Goal: Task Accomplishment & Management: Manage account settings

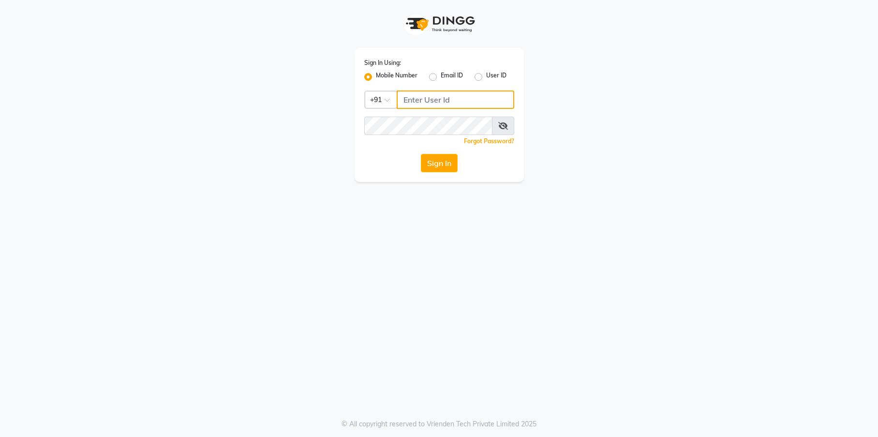
type input "9526010002"
click at [442, 162] on button "Sign In" at bounding box center [439, 163] width 37 height 18
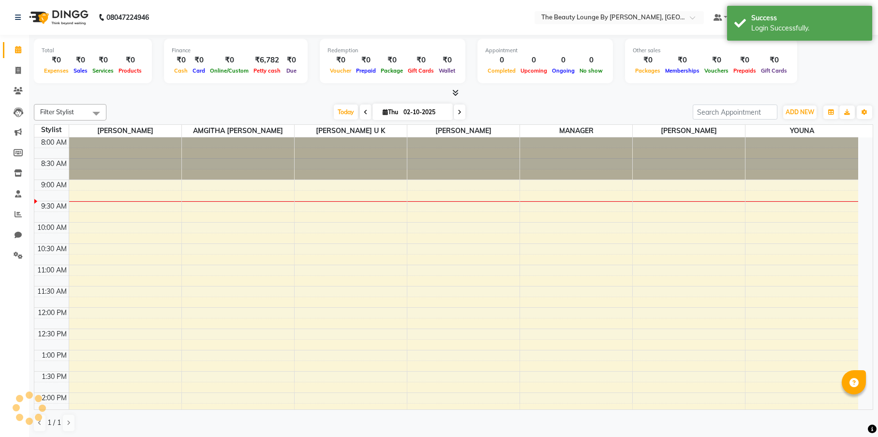
select select "en"
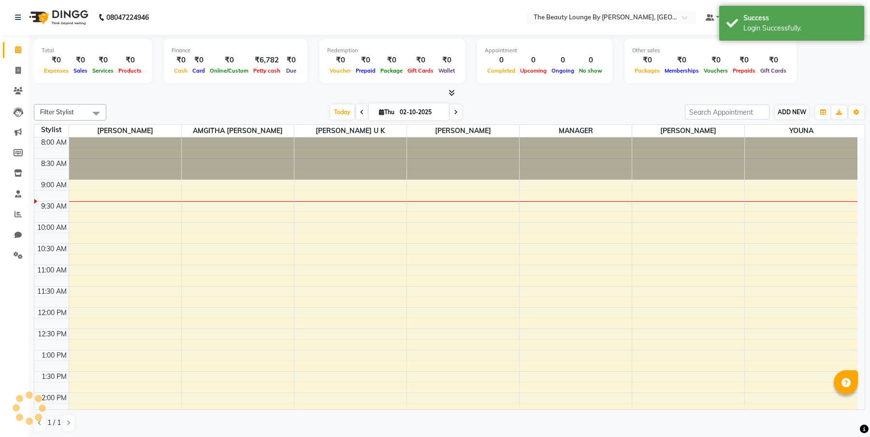
scroll to position [43, 0]
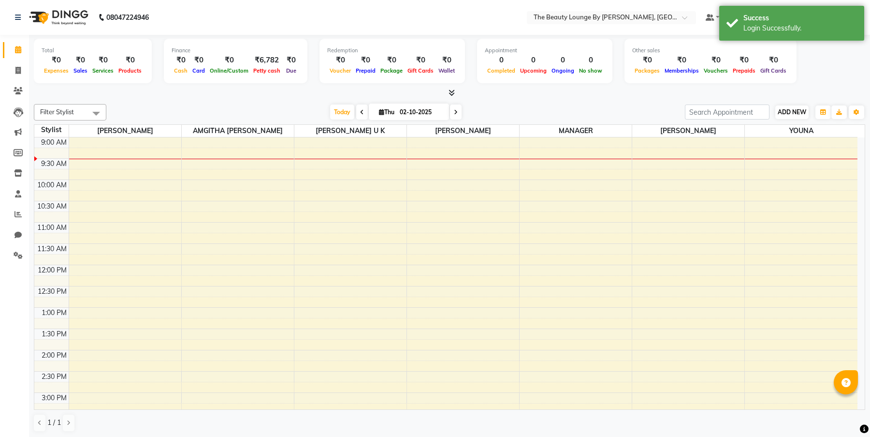
click at [791, 110] on span "ADD NEW" at bounding box center [792, 111] width 29 height 7
click at [847, 153] on link "Add Expense" at bounding box center [847, 155] width 76 height 13
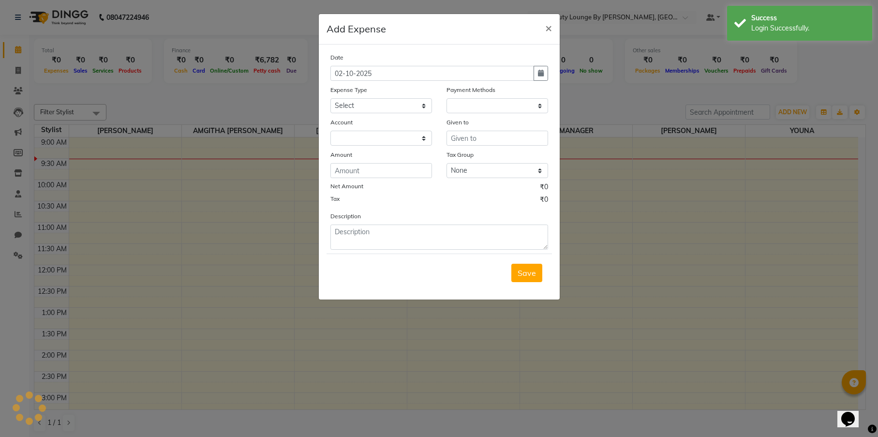
select select "1"
select select "7788"
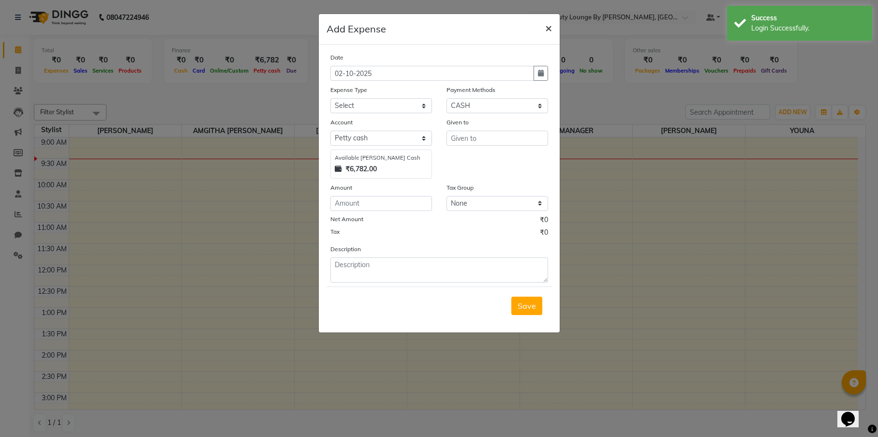
click at [551, 28] on span "×" at bounding box center [548, 27] width 7 height 15
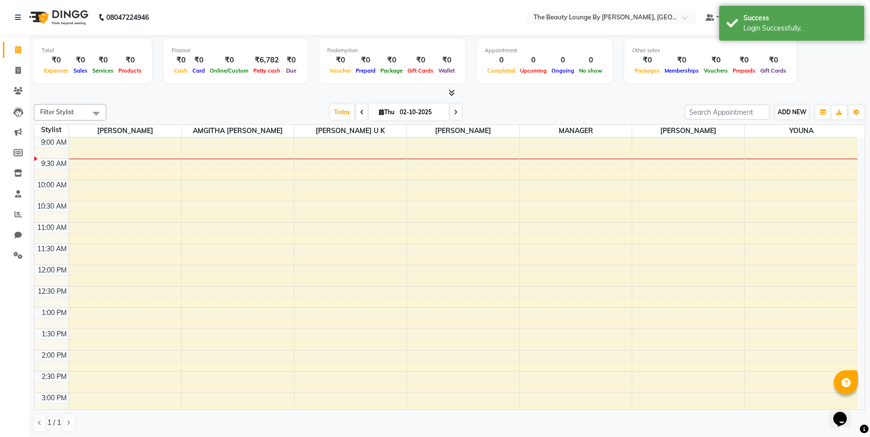
click at [800, 110] on span "ADD NEW" at bounding box center [792, 111] width 29 height 7
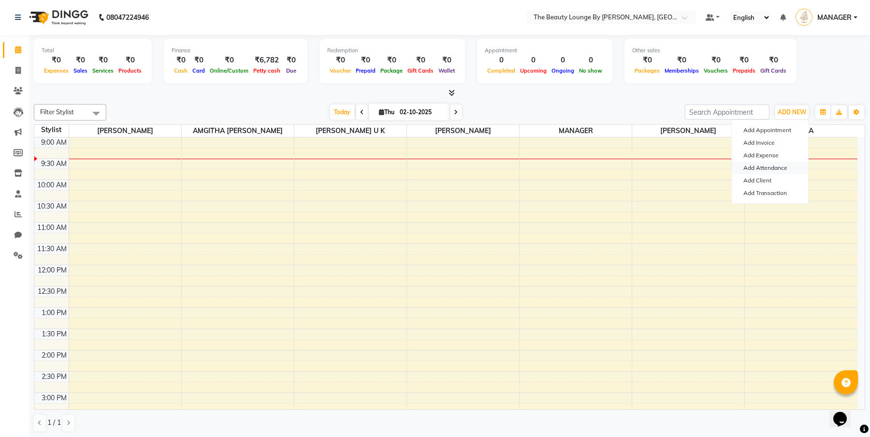
click at [766, 166] on link "Add Attendance" at bounding box center [770, 167] width 76 height 13
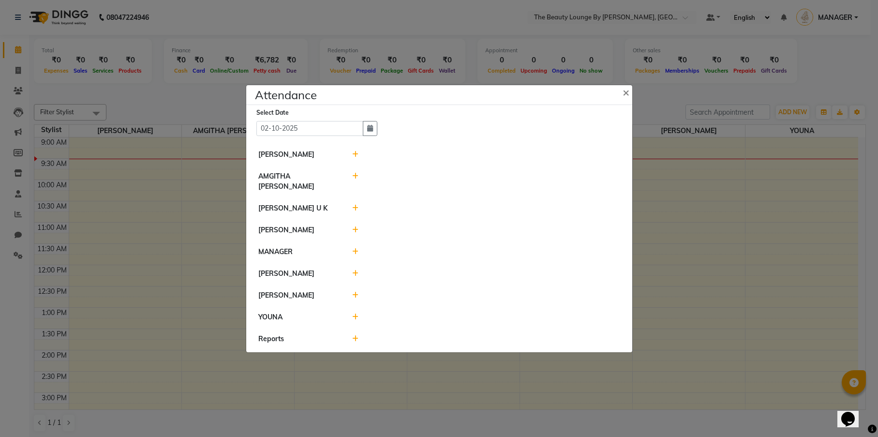
click at [354, 227] on icon at bounding box center [355, 229] width 6 height 7
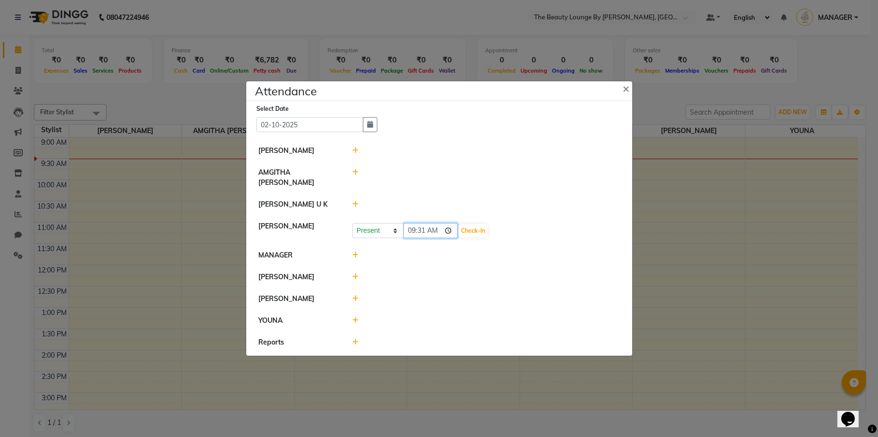
click at [416, 225] on input "09:31" at bounding box center [430, 230] width 54 height 15
click at [420, 226] on input "08:31" at bounding box center [430, 230] width 54 height 15
type input "08:59"
type input "08:56"
click at [458, 224] on button "Check-In" at bounding box center [472, 231] width 29 height 14
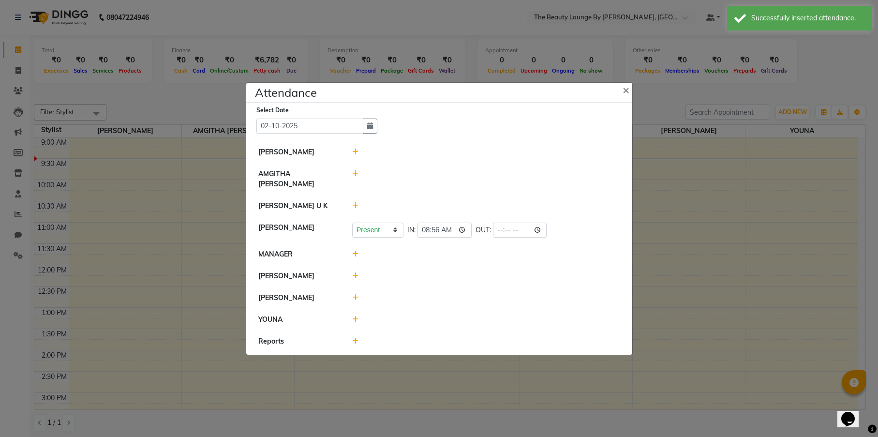
click at [357, 272] on icon at bounding box center [355, 275] width 6 height 7
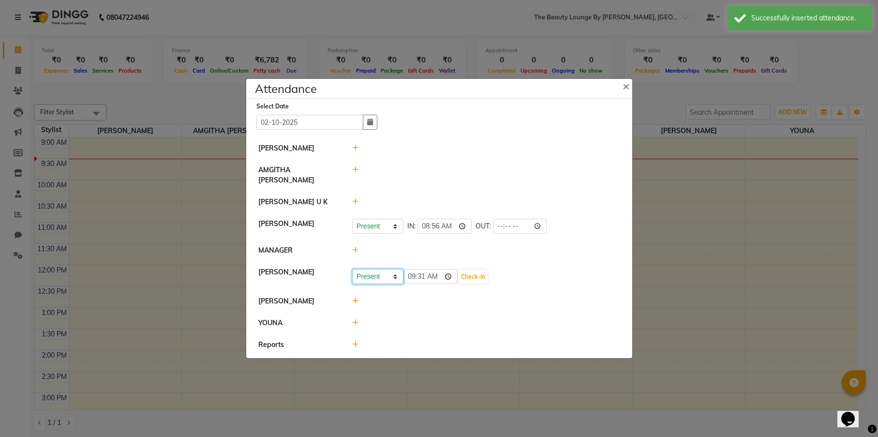
select select "W"
click at [411, 270] on button "Save" at bounding box center [413, 277] width 19 height 14
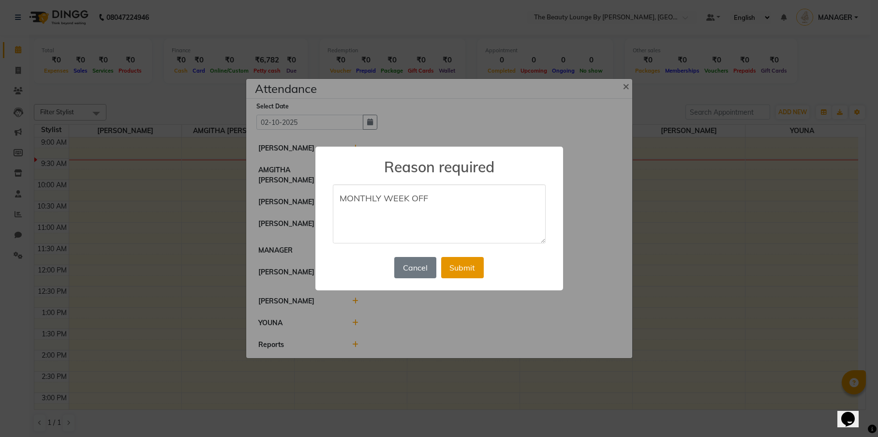
type textarea "MONTHLY WEEK OFF"
click at [466, 264] on button "Submit" at bounding box center [462, 267] width 43 height 21
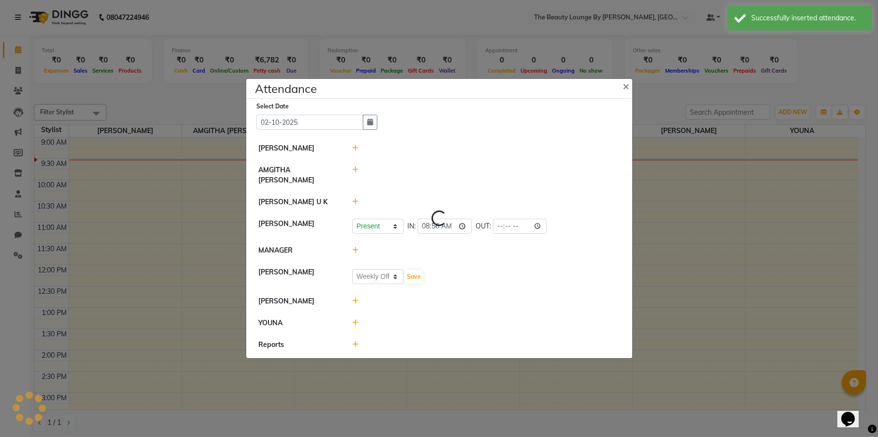
select select "W"
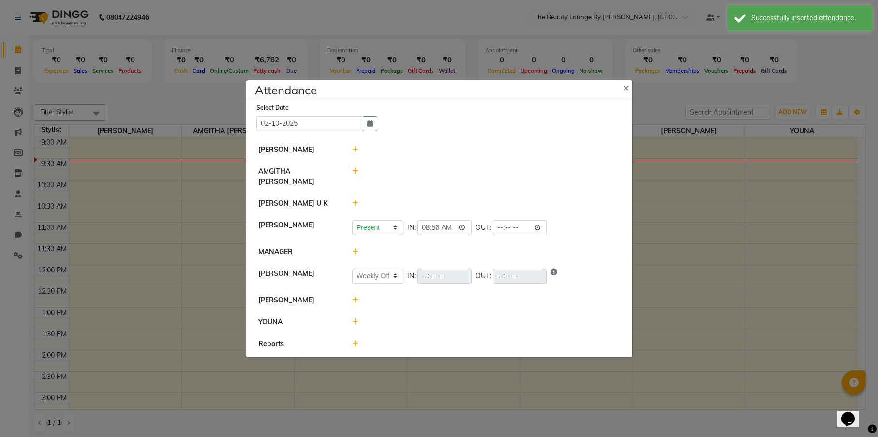
click at [355, 296] on icon at bounding box center [355, 299] width 6 height 7
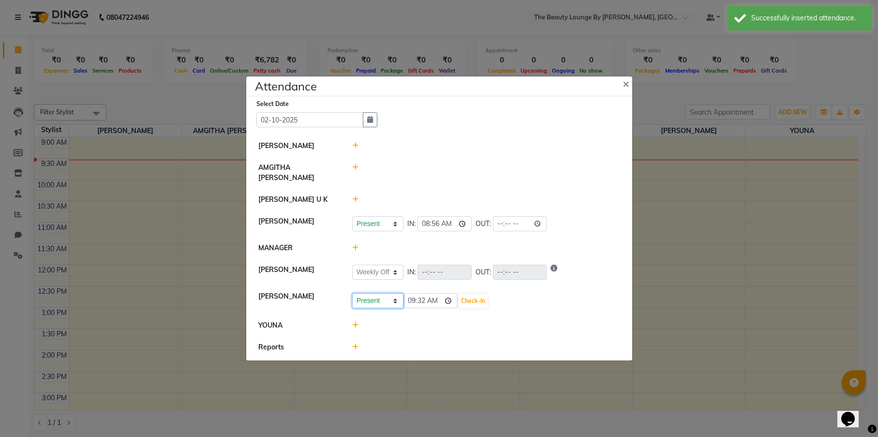
select select "W"
click at [412, 297] on button "Save" at bounding box center [413, 301] width 19 height 14
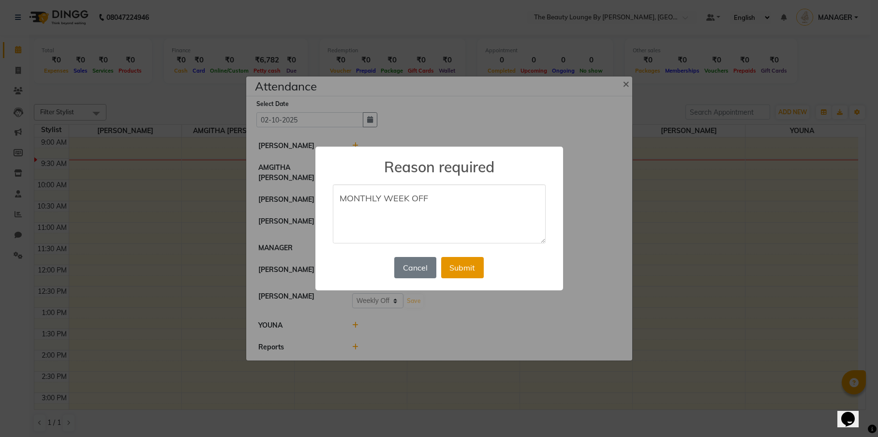
type textarea "MONTHLY WEEK OFF"
click at [474, 260] on button "Submit" at bounding box center [462, 267] width 43 height 21
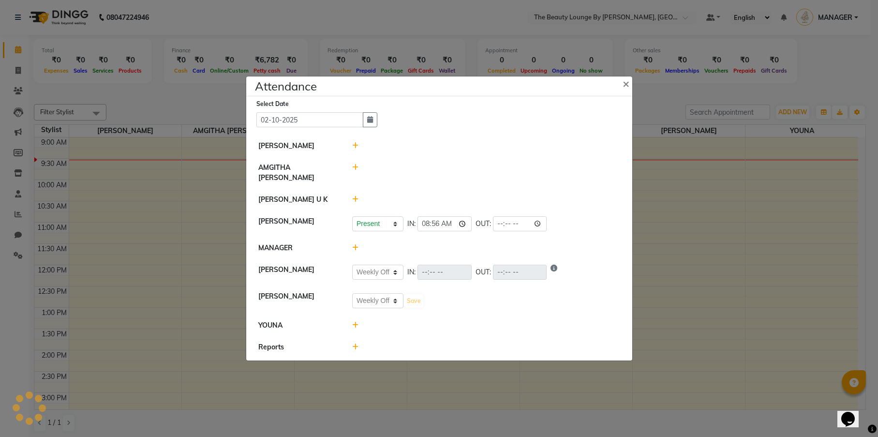
select select "W"
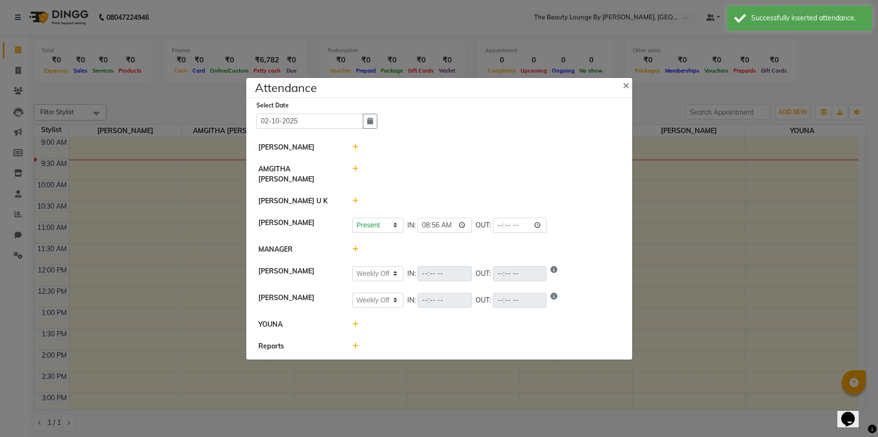
click at [355, 322] on icon at bounding box center [355, 324] width 6 height 7
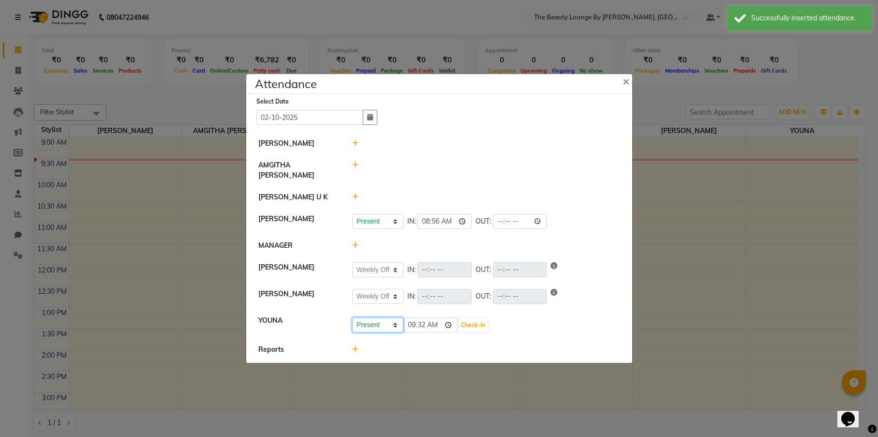
select select "W"
click at [415, 321] on button "Save" at bounding box center [413, 325] width 19 height 14
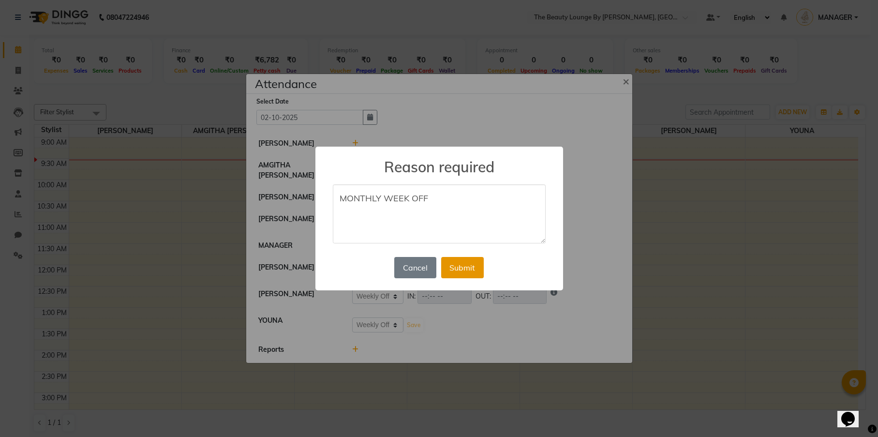
type textarea "MONTHLY WEEK OFF"
click at [453, 260] on button "Submit" at bounding box center [462, 267] width 43 height 21
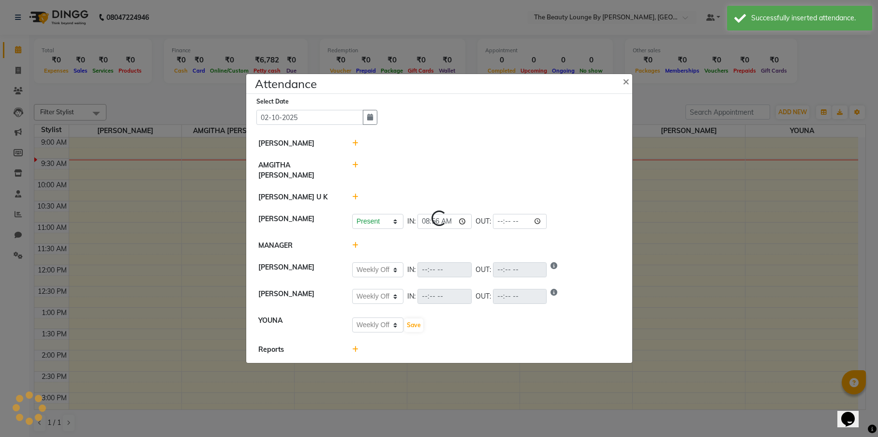
select select "W"
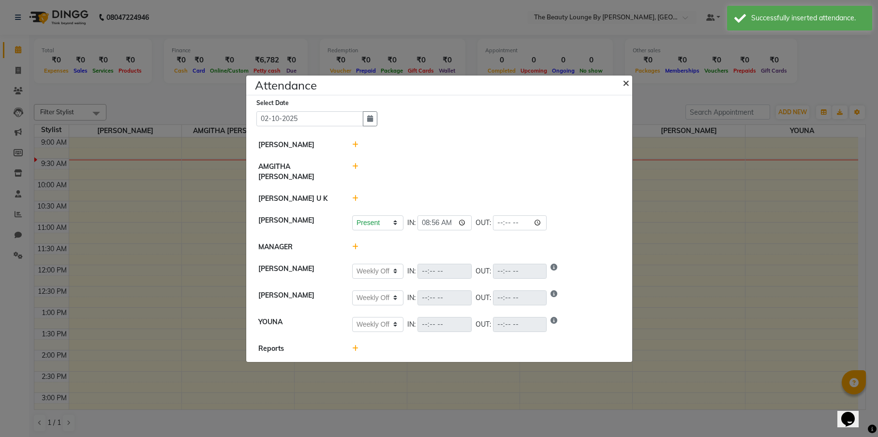
click at [626, 89] on span "×" at bounding box center [625, 82] width 7 height 15
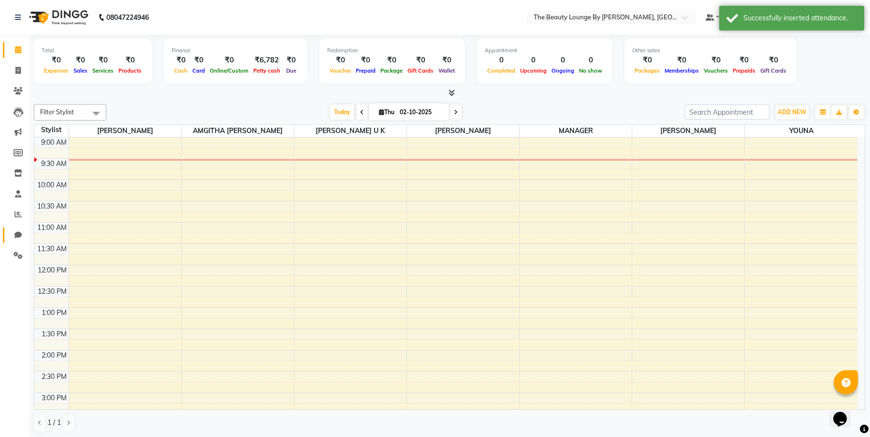
click at [21, 227] on link "Chat" at bounding box center [14, 235] width 23 height 16
select select "100"
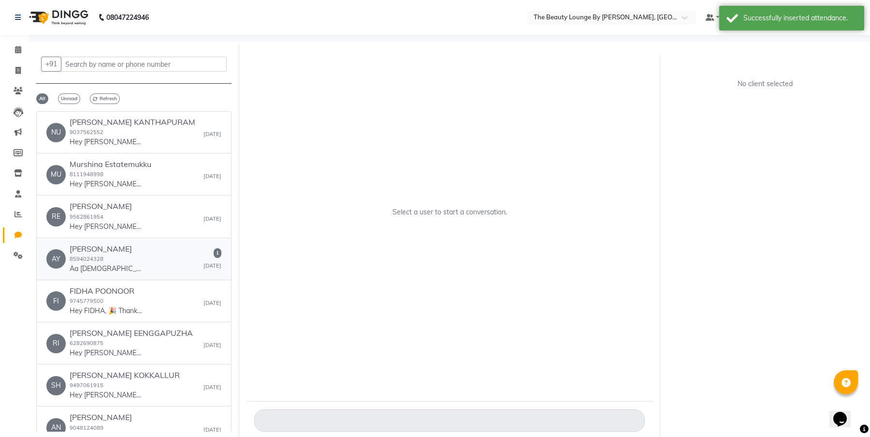
click at [190, 255] on div "AY [PERSON_NAME] 8594024328 Aa vedio onn sendi taruo 1 [DATE]" at bounding box center [133, 258] width 175 height 29
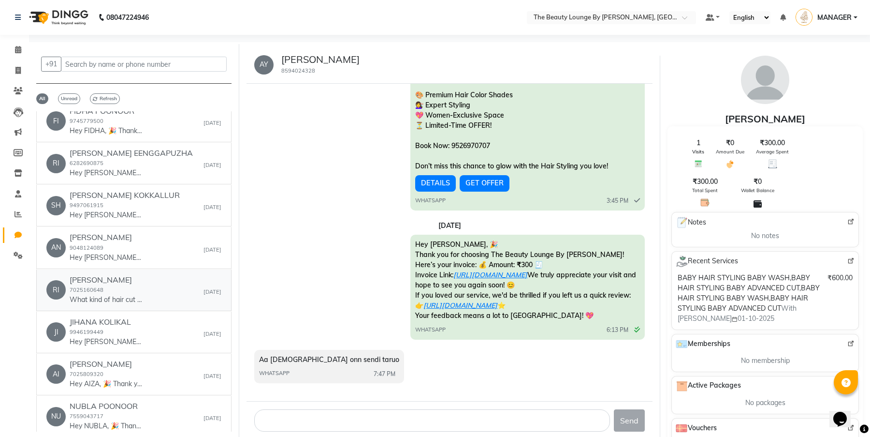
scroll to position [108, 0]
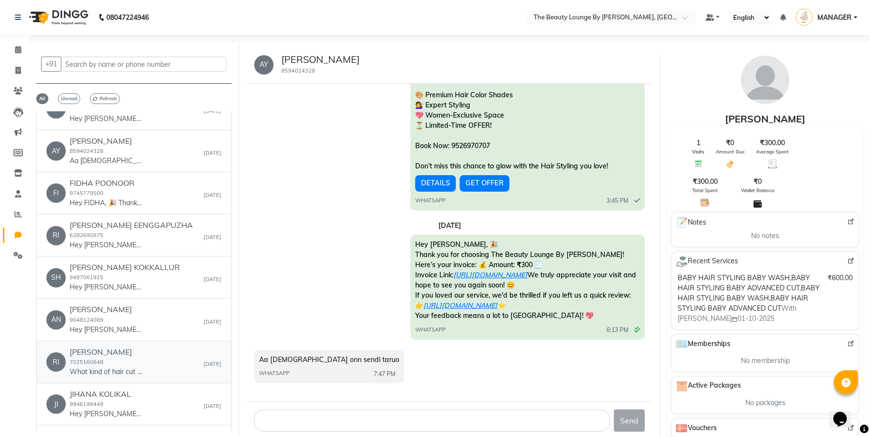
click at [167, 371] on div "RI [PERSON_NAME] 7025160648 What kind of hair cut would you like. [DATE]" at bounding box center [133, 361] width 175 height 29
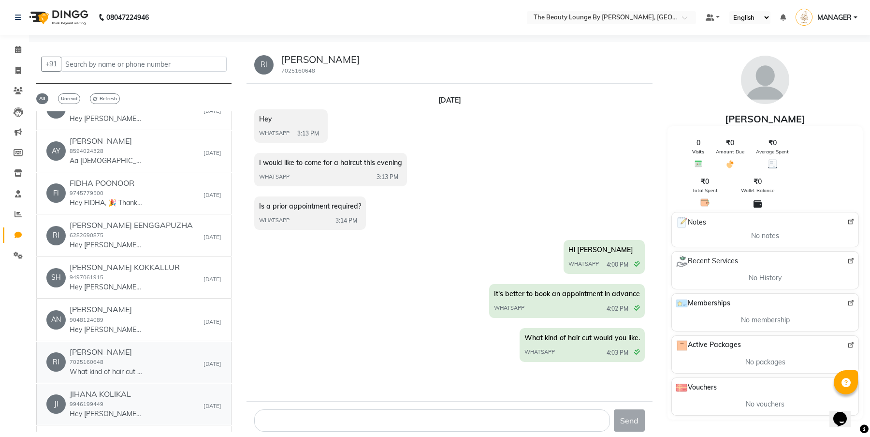
scroll to position [117, 0]
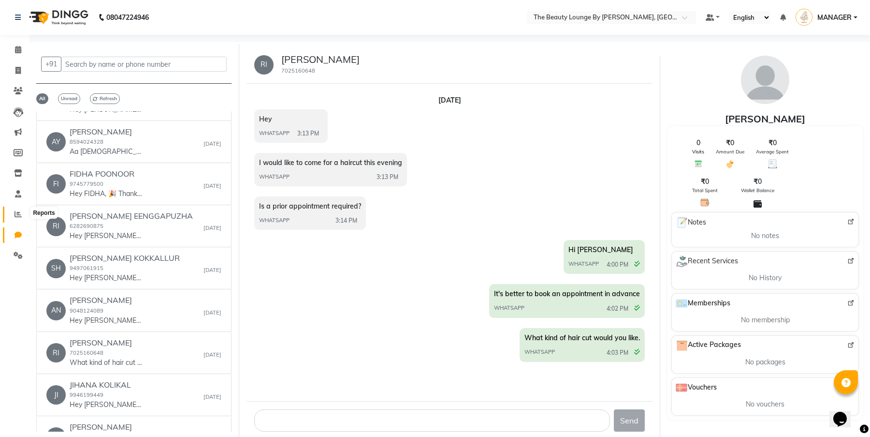
click at [19, 211] on icon at bounding box center [18, 213] width 7 height 7
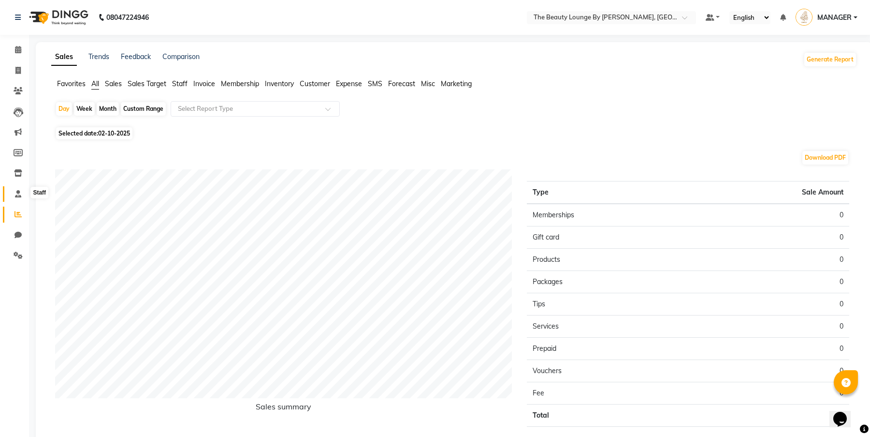
click at [20, 191] on icon at bounding box center [18, 193] width 6 height 7
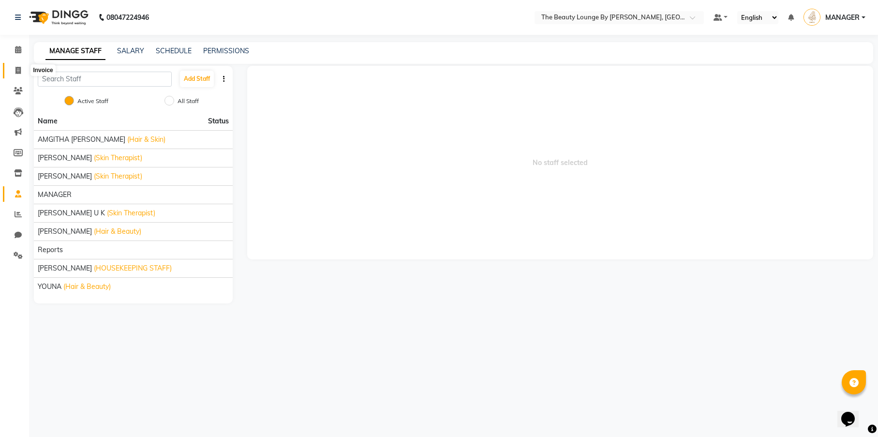
click at [21, 69] on span at bounding box center [18, 70] width 17 height 11
select select "8577"
select select "service"
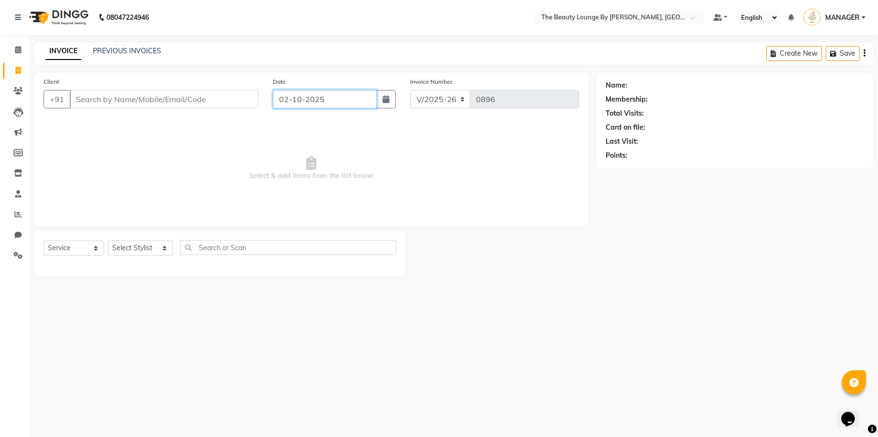
click at [324, 99] on input "02-10-2025" at bounding box center [325, 99] width 104 height 18
select select "10"
select select "2025"
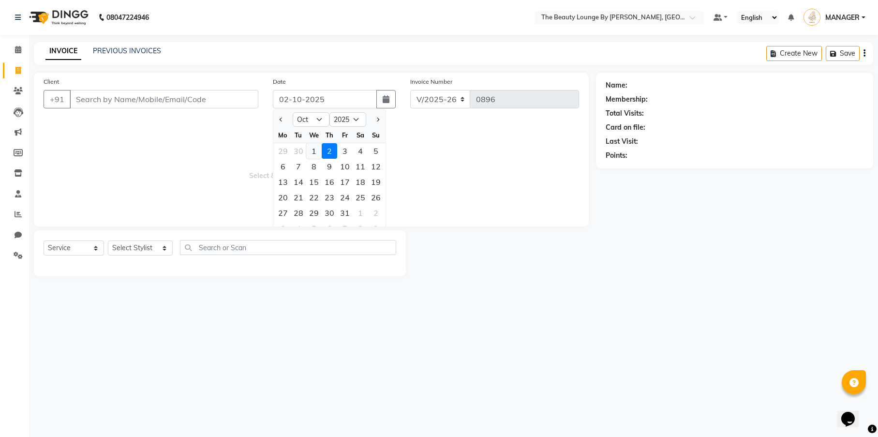
click at [311, 149] on div "1" at bounding box center [313, 150] width 15 height 15
type input "01-10-2025"
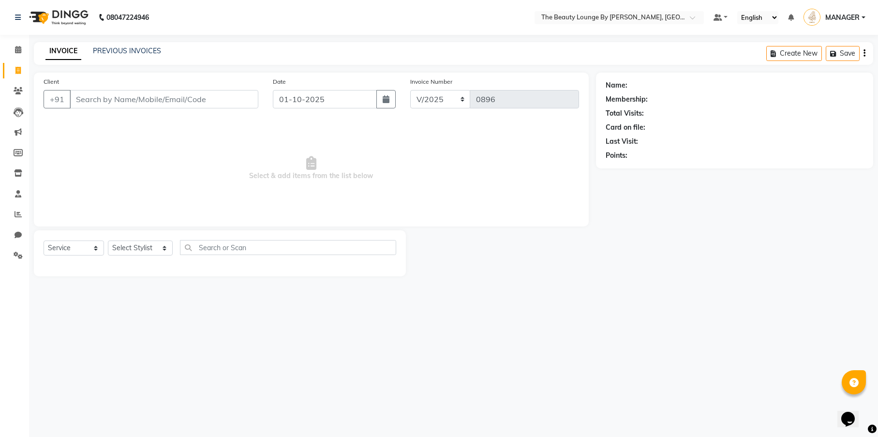
click at [154, 56] on div "INVOICE PREVIOUS INVOICES" at bounding box center [103, 51] width 139 height 11
click at [153, 50] on link "PREVIOUS INVOICES" at bounding box center [127, 50] width 68 height 9
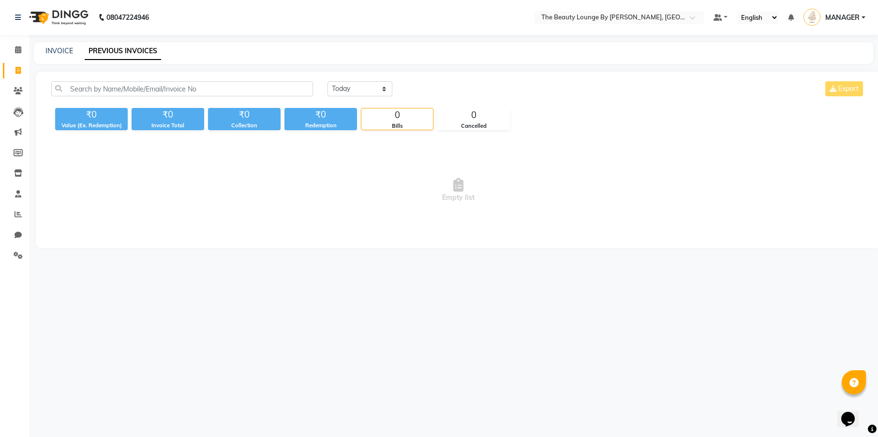
select select "8577"
select select "service"
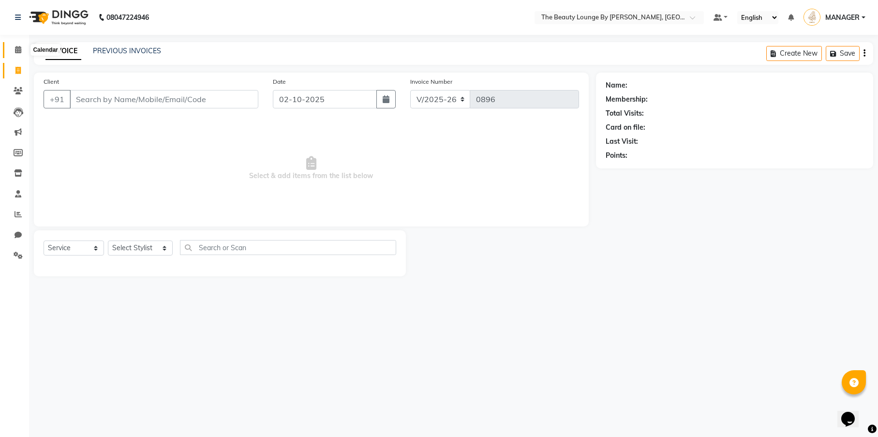
click at [15, 49] on icon at bounding box center [18, 49] width 6 height 7
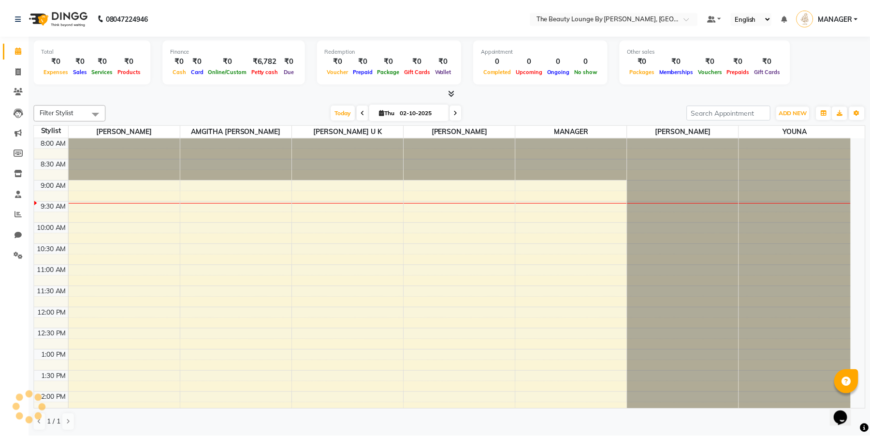
scroll to position [43, 0]
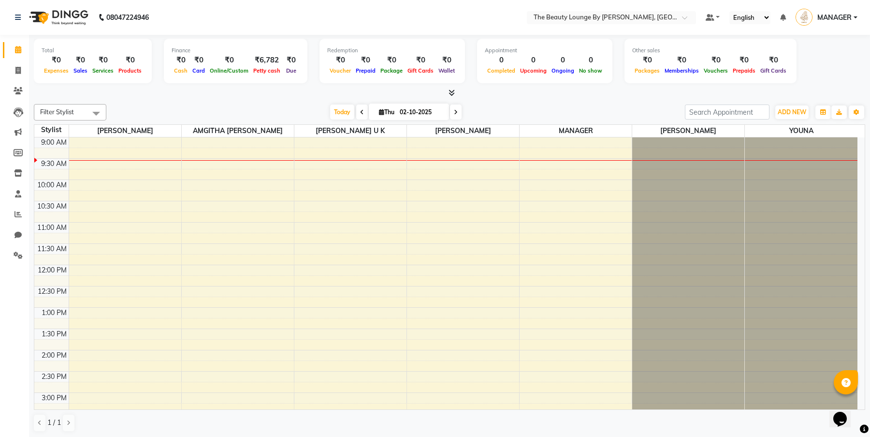
click at [356, 112] on span at bounding box center [362, 111] width 12 height 15
type input "01-10-2025"
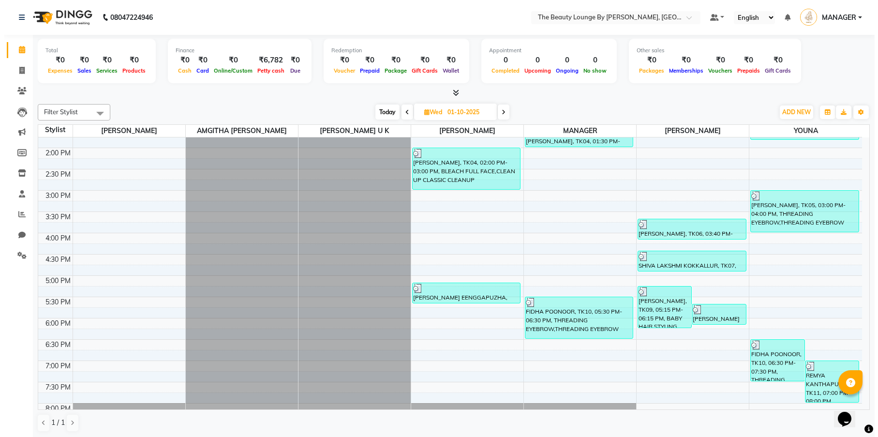
scroll to position [412, 0]
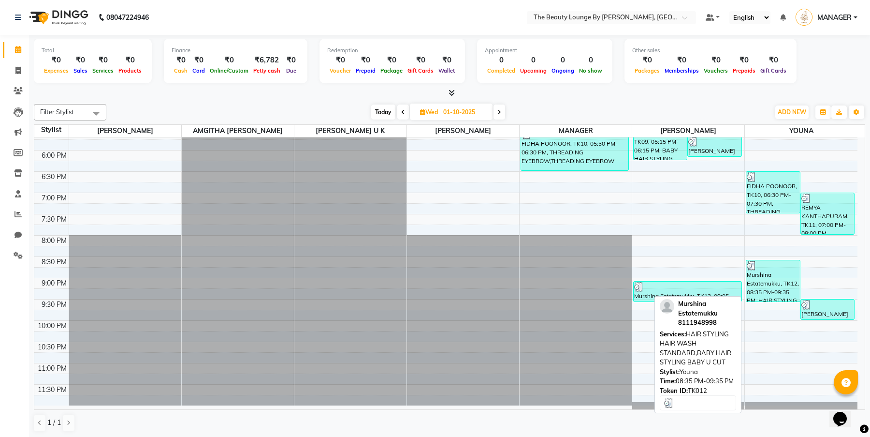
click at [783, 288] on div "Murshina Estatemukku, TK12, 08:35 PM-09:35 PM, HAIR STYLING HAIR WASH STANDARD,…" at bounding box center [773, 280] width 53 height 41
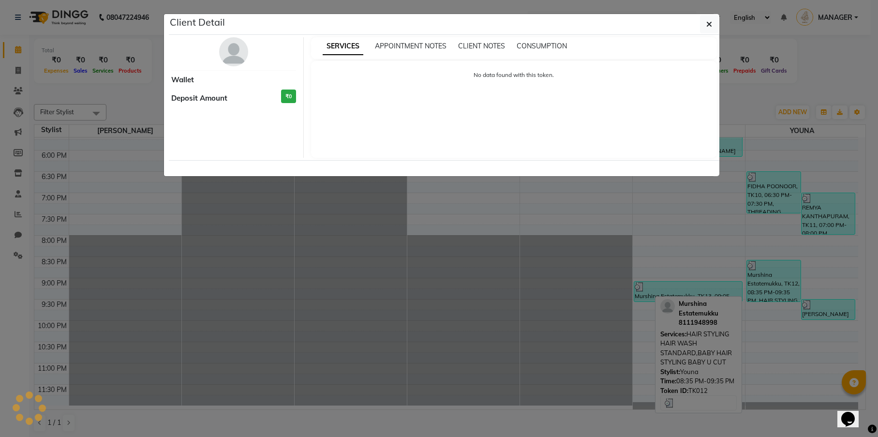
select select "3"
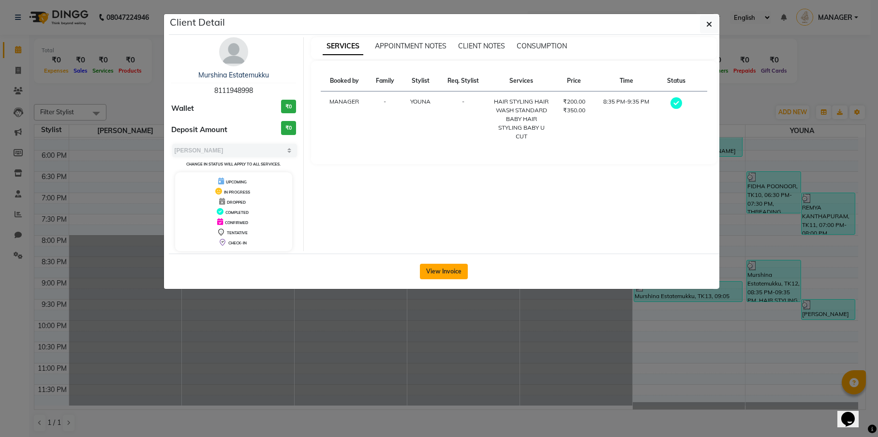
click at [440, 272] on button "View Invoice" at bounding box center [444, 271] width 48 height 15
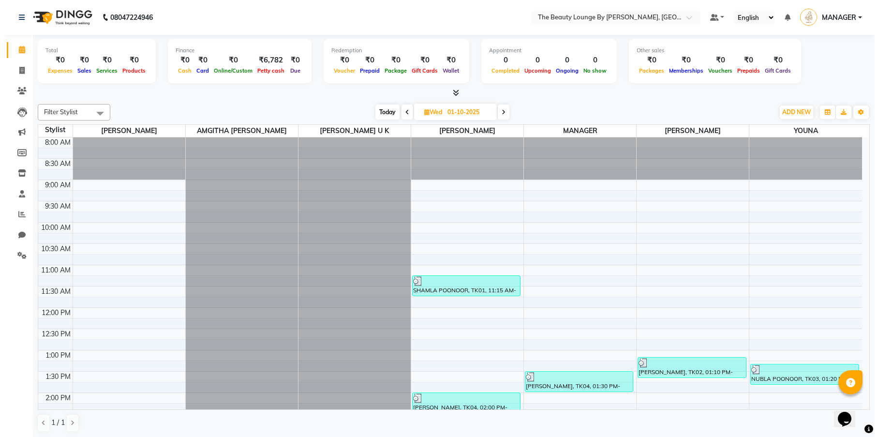
scroll to position [412, 0]
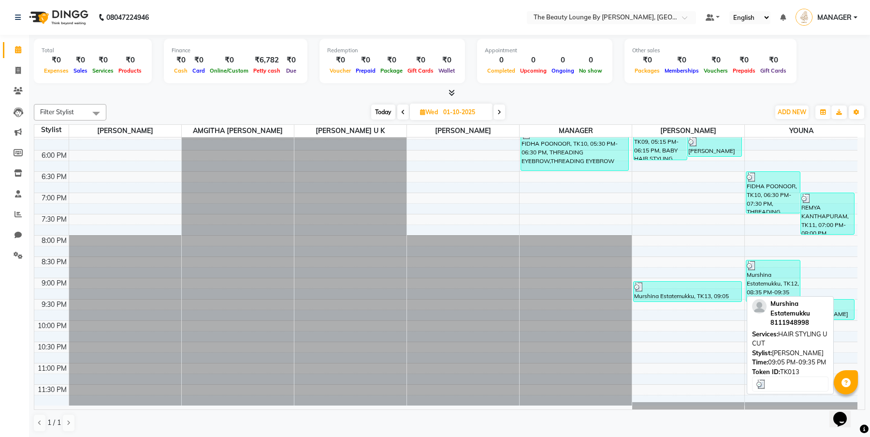
click at [696, 299] on div "Murshina Estatemukku, TK13, 09:05 PM-09:35 PM, HAIR STYLING U CUT" at bounding box center [687, 291] width 107 height 20
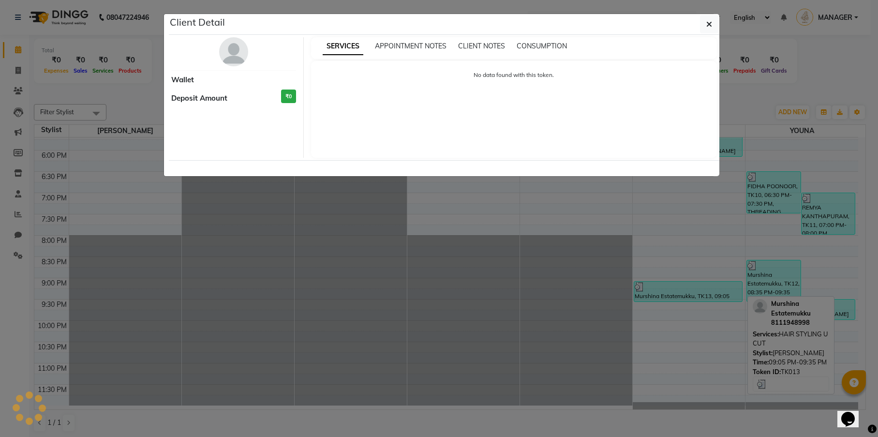
select select "3"
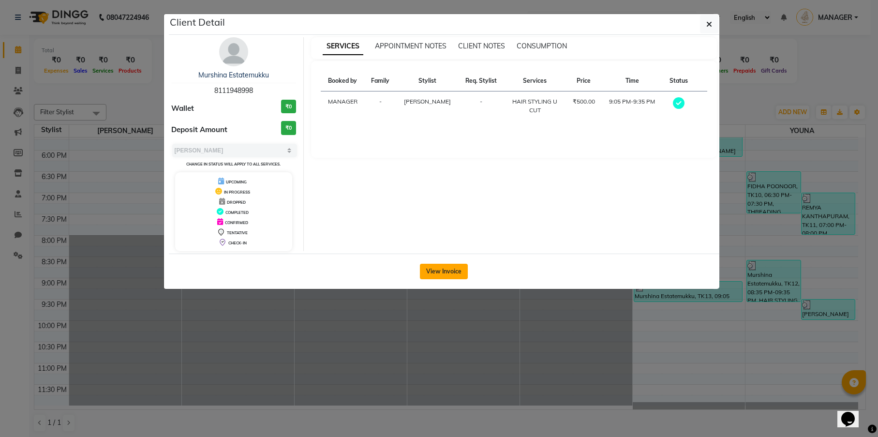
click at [455, 272] on button "View Invoice" at bounding box center [444, 271] width 48 height 15
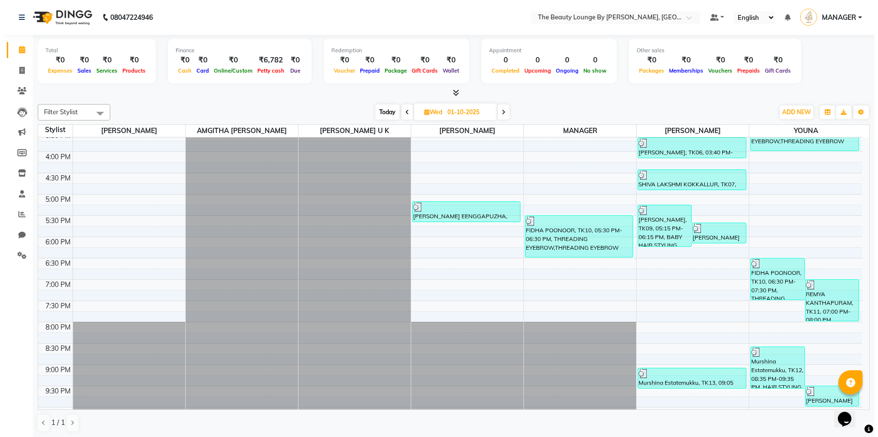
scroll to position [412, 0]
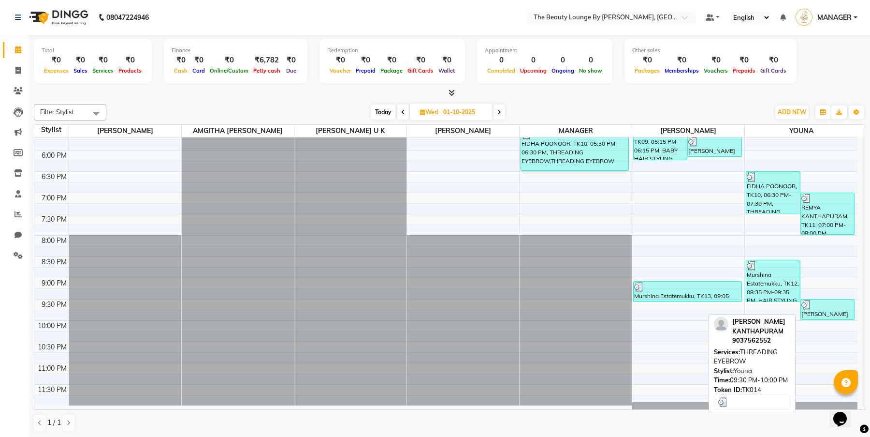
click at [831, 313] on div "[PERSON_NAME] KANTHAPURAM, TK14, 09:30 PM-10:00 PM, THREADING EYEBROW" at bounding box center [827, 309] width 53 height 20
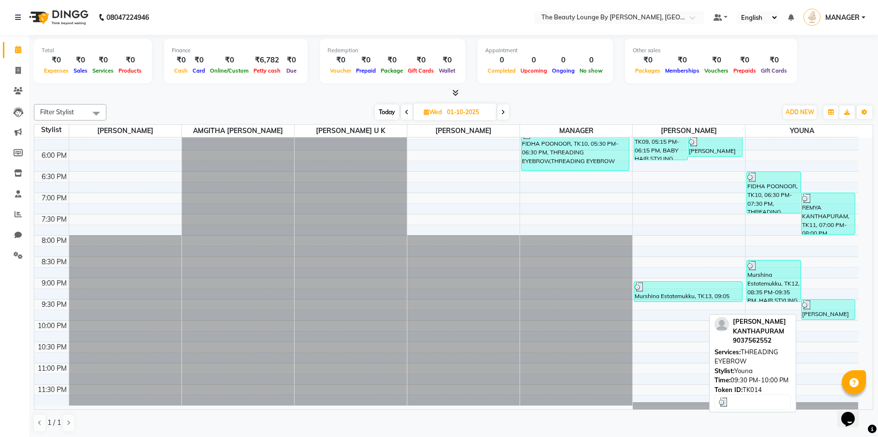
select select "3"
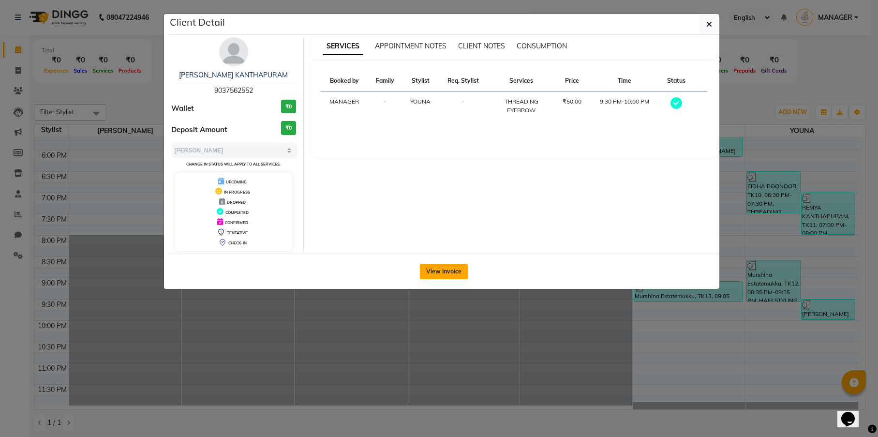
click at [467, 267] on button "View Invoice" at bounding box center [444, 271] width 48 height 15
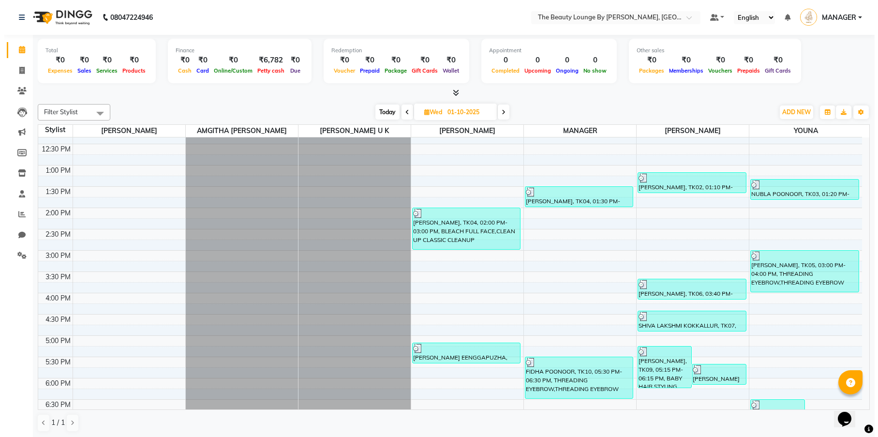
scroll to position [412, 0]
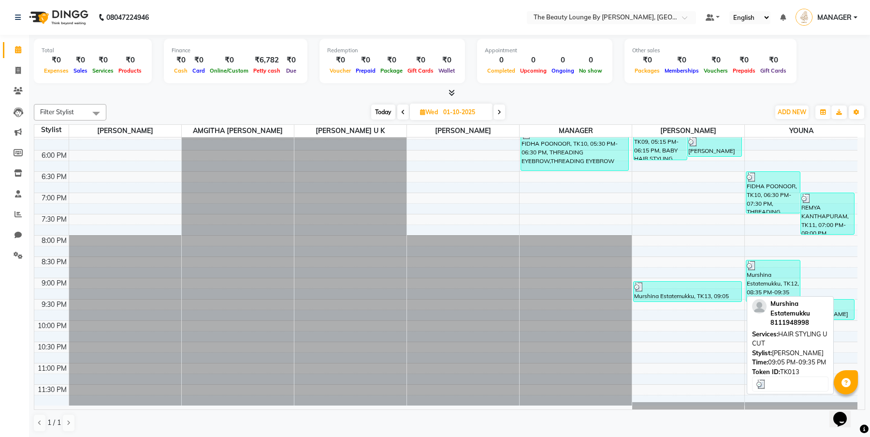
click at [707, 284] on div at bounding box center [687, 287] width 106 height 10
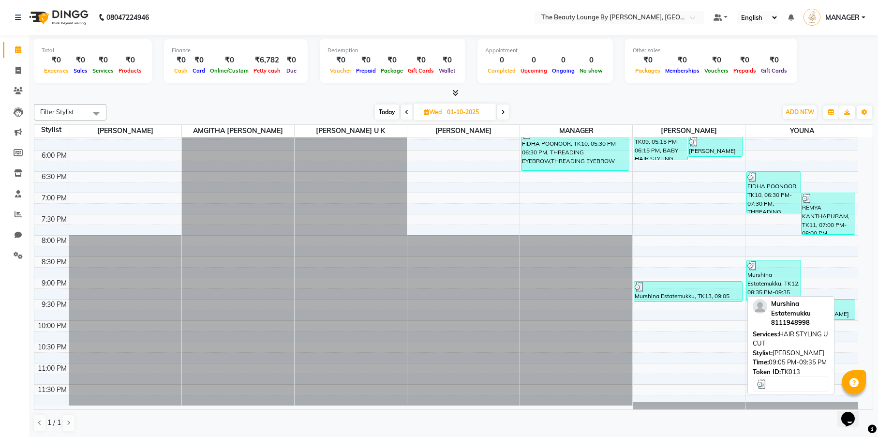
select select "3"
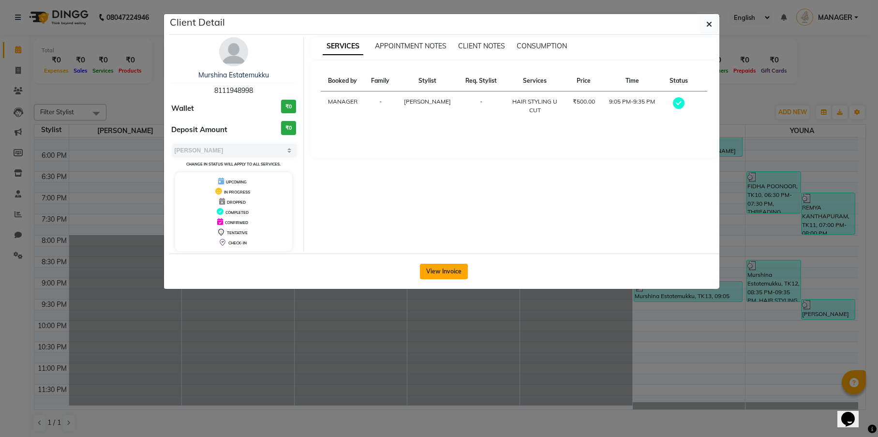
click at [439, 271] on button "View Invoice" at bounding box center [444, 271] width 48 height 15
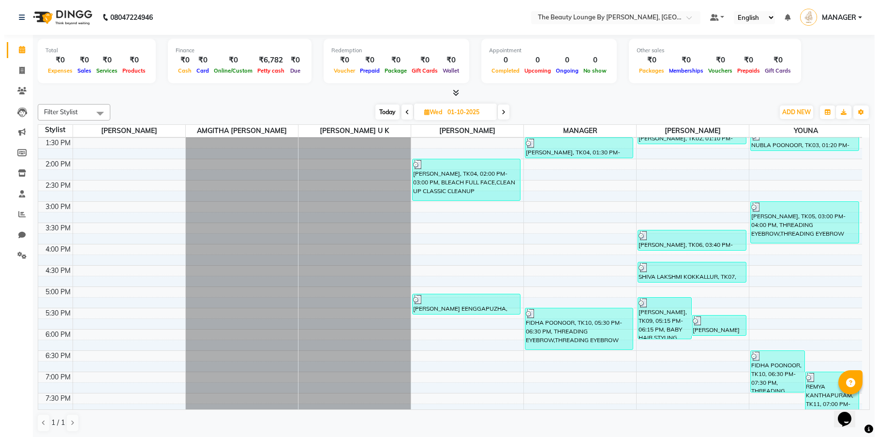
scroll to position [412, 0]
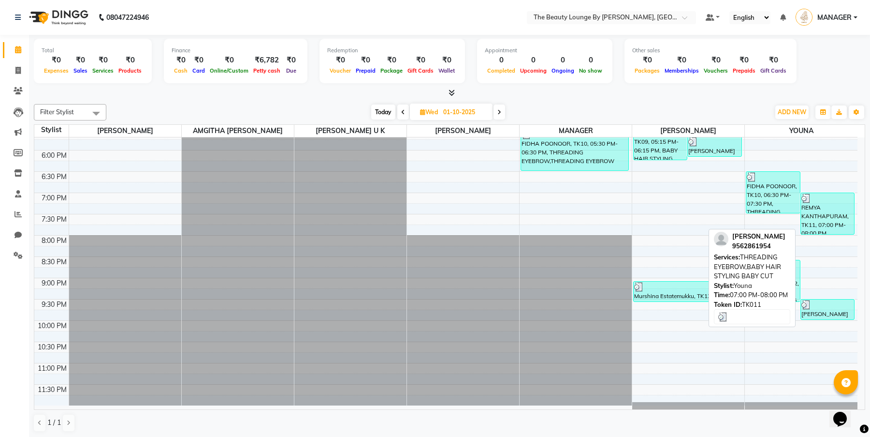
click at [828, 210] on div "REMYA KANTHAPURAM, TK11, 07:00 PM-08:00 PM, THREADING EYEBROW,BABY HAIR STYLING…" at bounding box center [827, 213] width 53 height 41
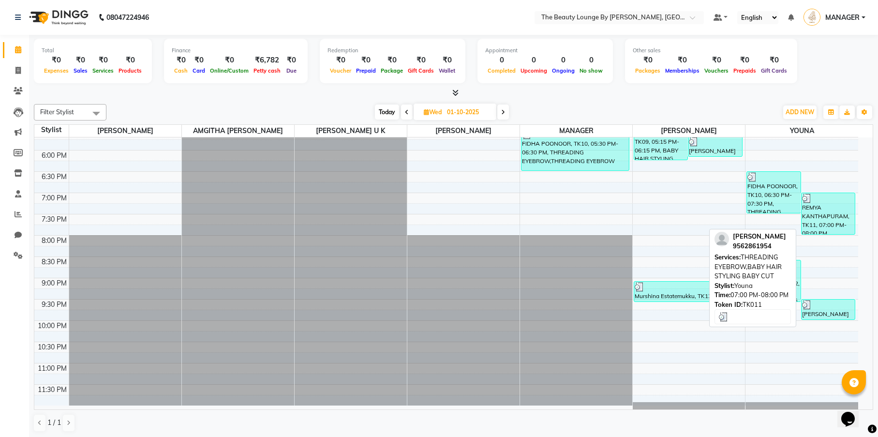
select select "3"
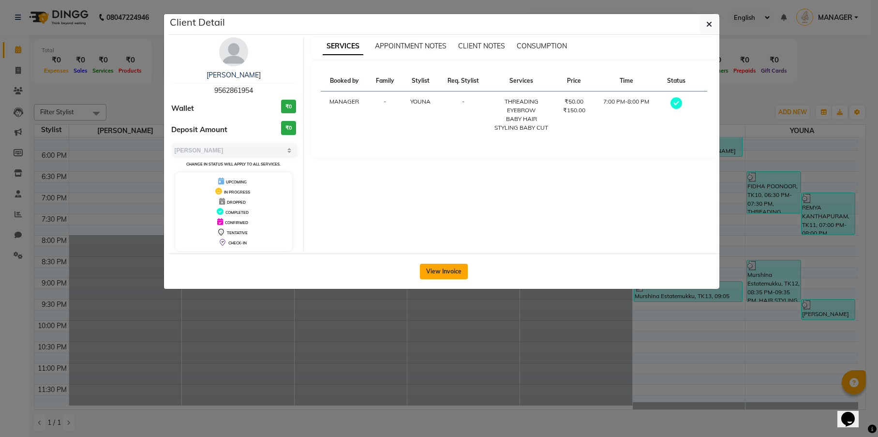
click at [449, 273] on button "View Invoice" at bounding box center [444, 271] width 48 height 15
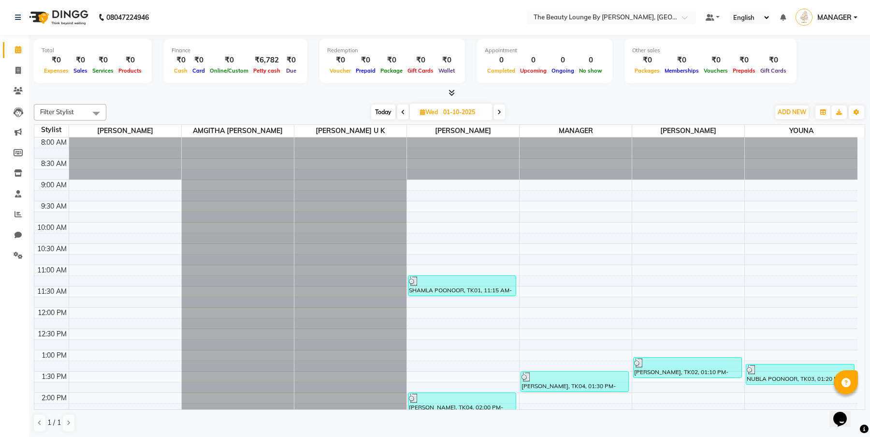
click at [502, 110] on span at bounding box center [500, 111] width 12 height 15
type input "02-10-2025"
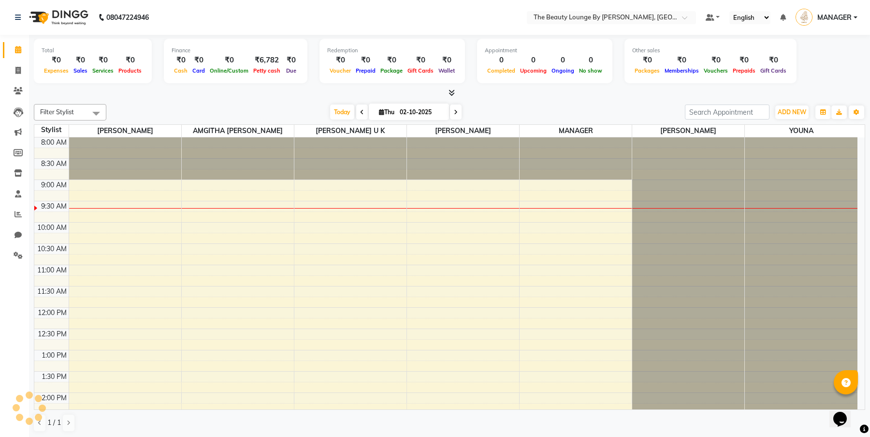
scroll to position [43, 0]
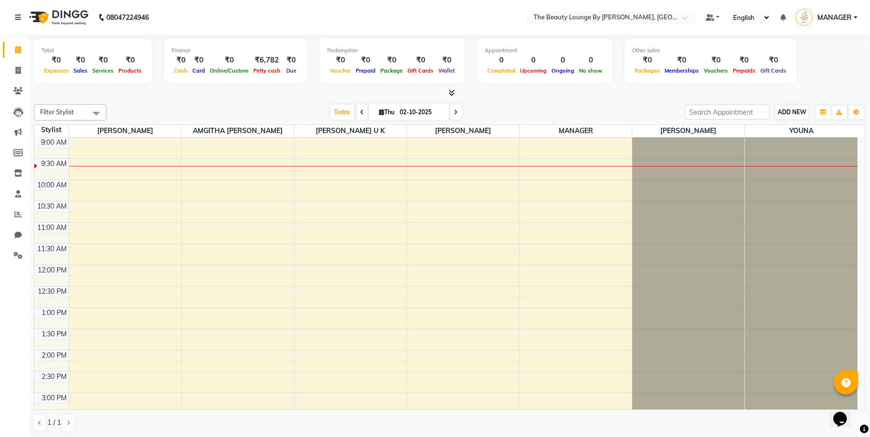
click at [805, 108] on span "ADD NEW" at bounding box center [792, 111] width 29 height 7
click at [863, 131] on button "Add Appointment" at bounding box center [847, 130] width 76 height 13
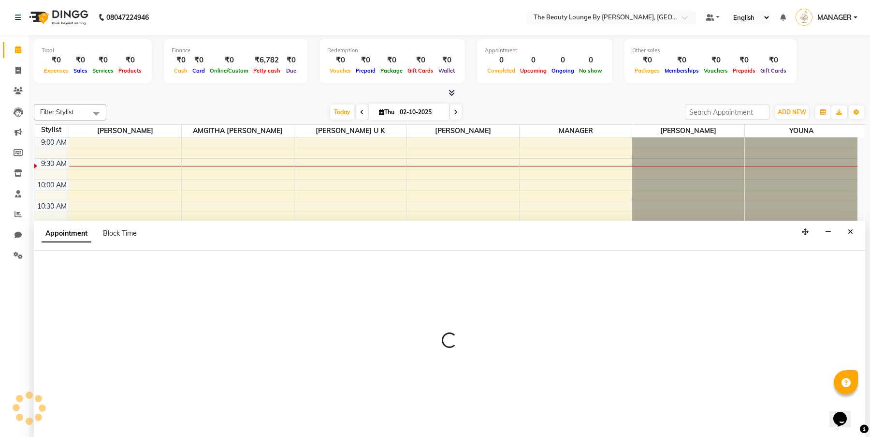
scroll to position [0, 0]
select select "tentative"
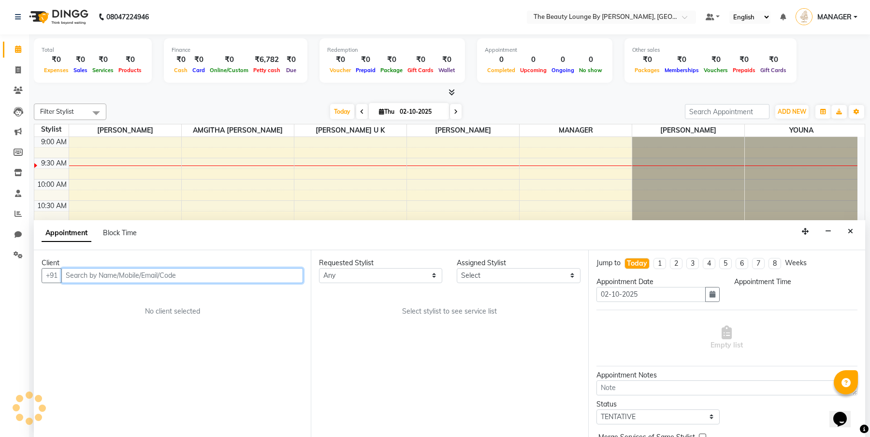
select select "540"
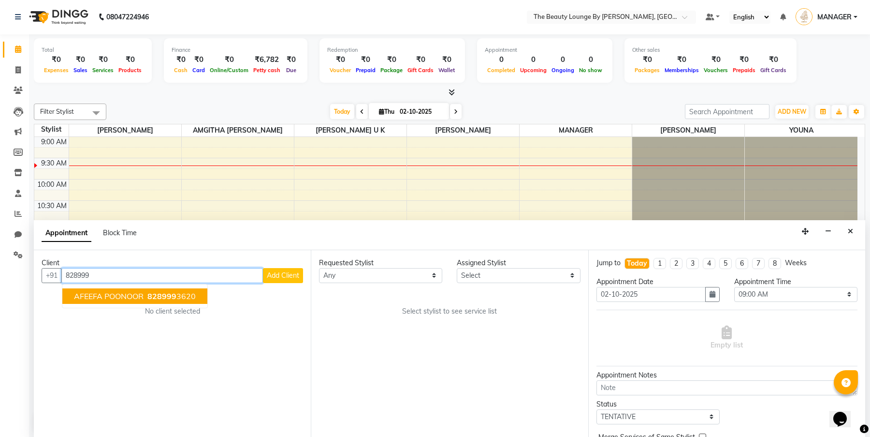
click at [199, 295] on button "AFEEFA POONOOR 828999 3620" at bounding box center [134, 295] width 145 height 15
type input "8289993620"
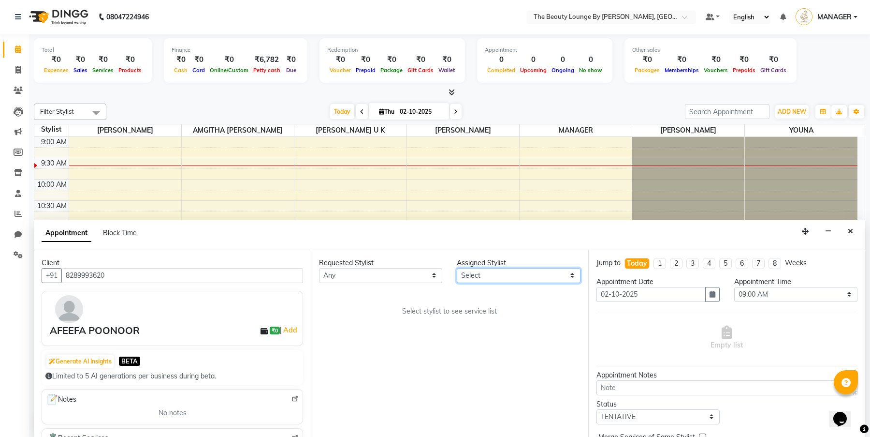
select select "85823"
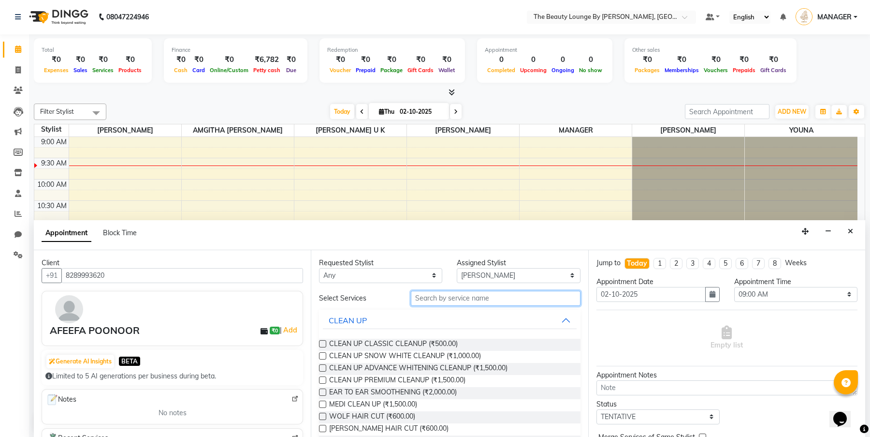
click at [471, 302] on input "text" at bounding box center [495, 298] width 169 height 15
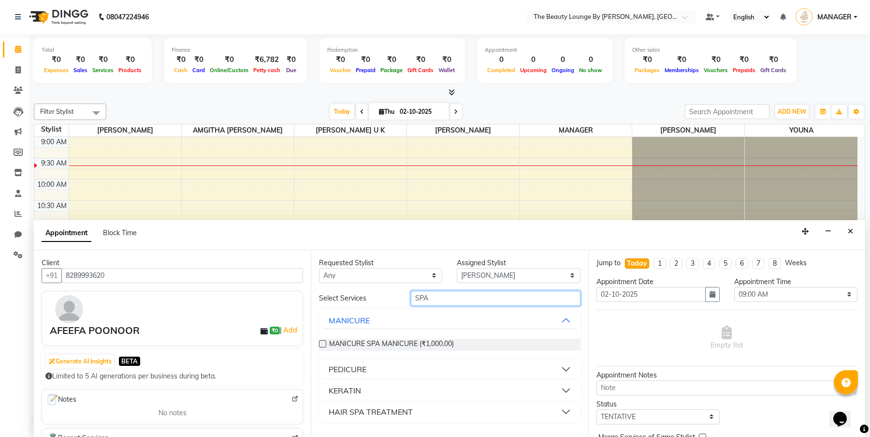
type input "SPA"
click at [421, 412] on button "HAIR SPA TREATMENT" at bounding box center [449, 411] width 253 height 17
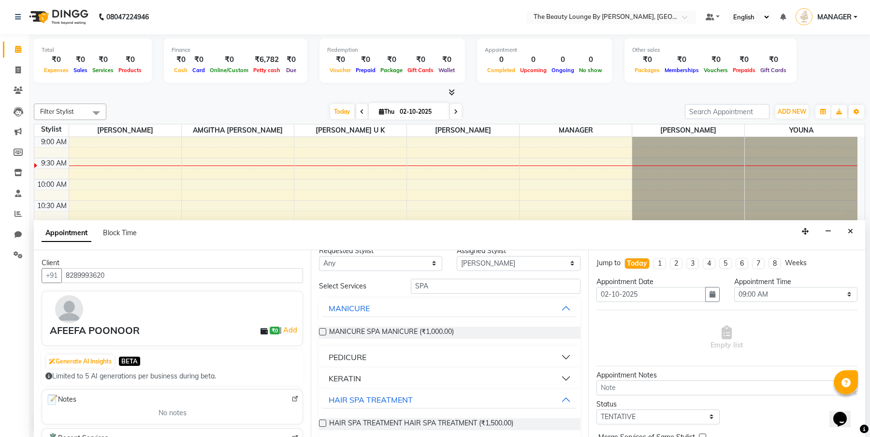
scroll to position [20, 0]
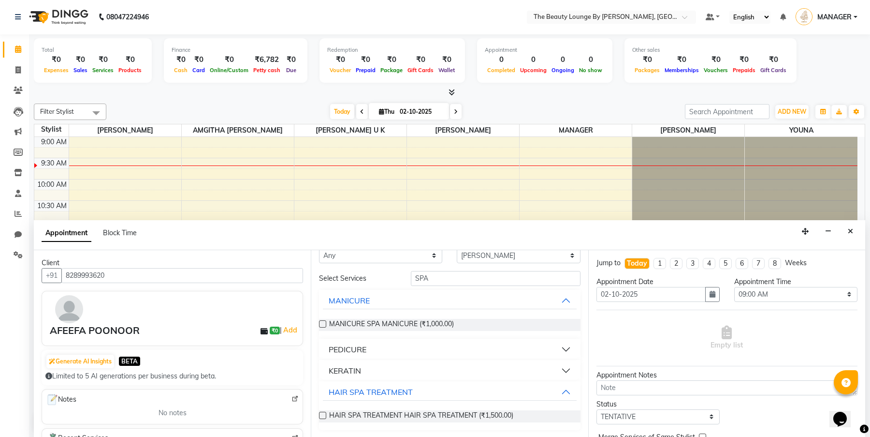
click at [320, 412] on label at bounding box center [322, 414] width 7 height 7
click at [320, 413] on input "checkbox" at bounding box center [322, 416] width 6 height 6
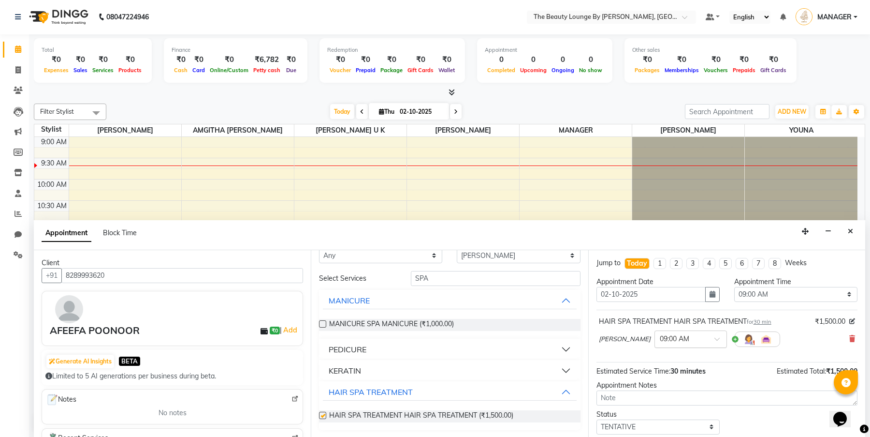
checkbox input "false"
select select "630"
select select "confirm booking"
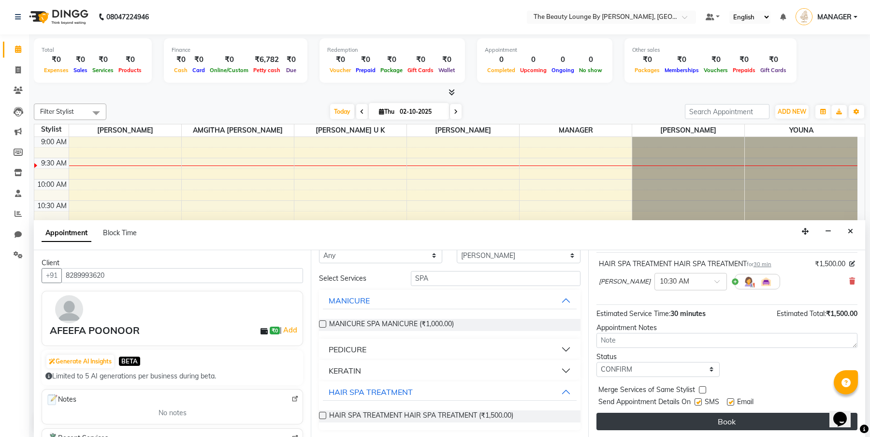
click at [744, 420] on button "Book" at bounding box center [727, 420] width 261 height 17
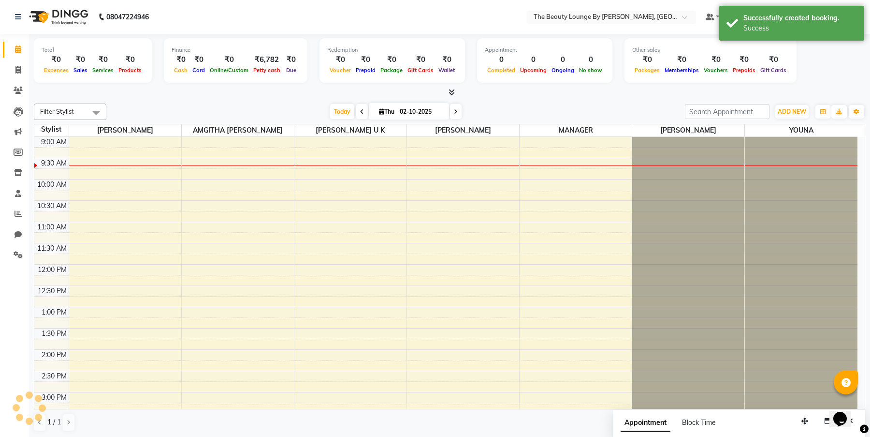
scroll to position [0, 0]
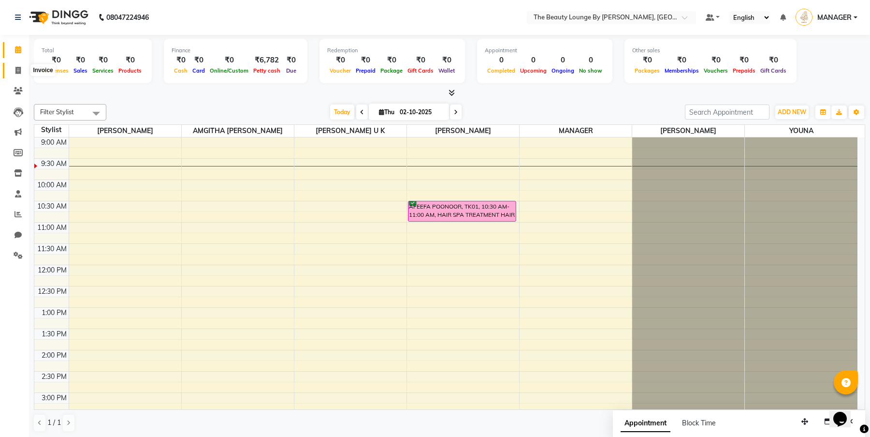
click at [22, 71] on span at bounding box center [18, 70] width 17 height 11
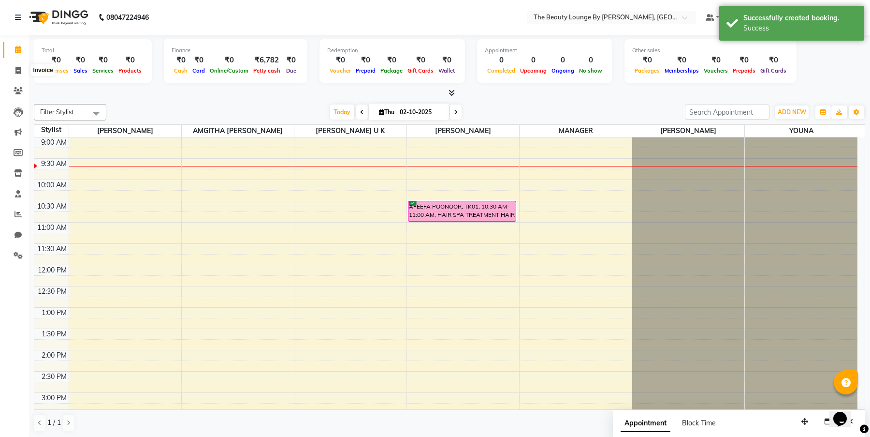
select select "8577"
select select "service"
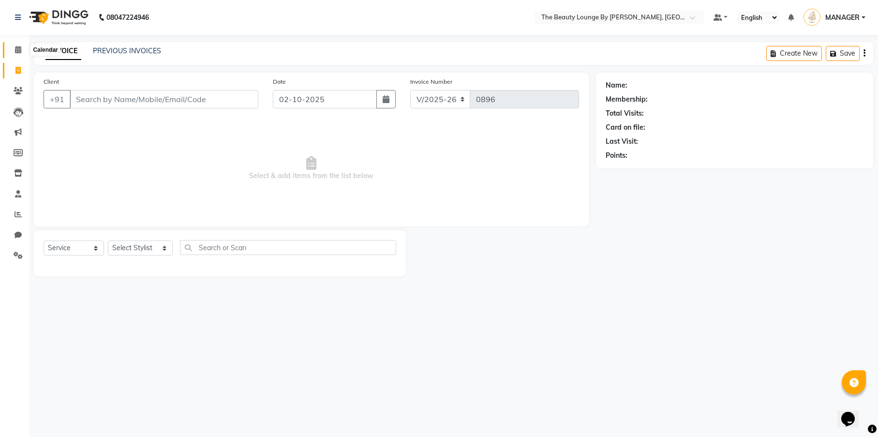
click at [14, 48] on span at bounding box center [18, 49] width 17 height 11
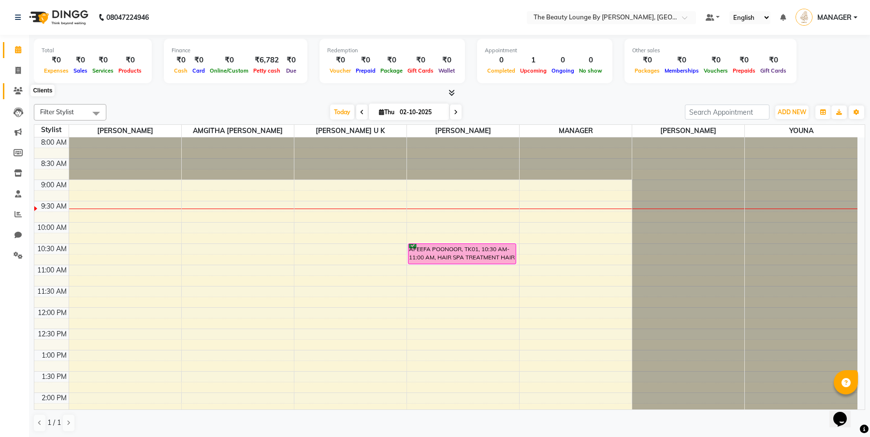
click at [22, 90] on icon at bounding box center [18, 90] width 9 height 7
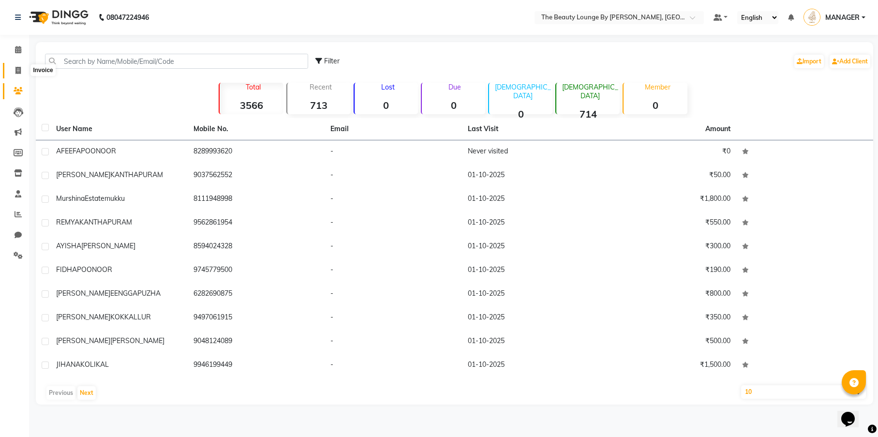
click at [21, 73] on span at bounding box center [18, 70] width 17 height 11
select select "service"
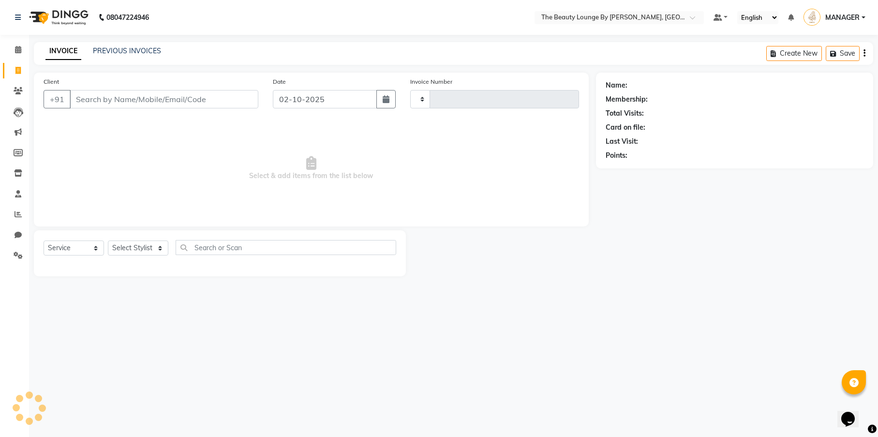
type input "0896"
select select "8577"
click at [16, 49] on icon at bounding box center [18, 49] width 6 height 7
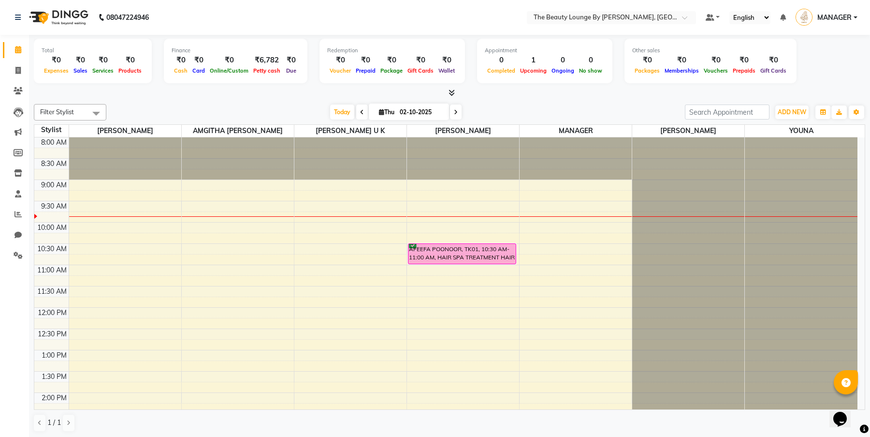
click at [356, 111] on span at bounding box center [362, 111] width 12 height 15
type input "01-10-2025"
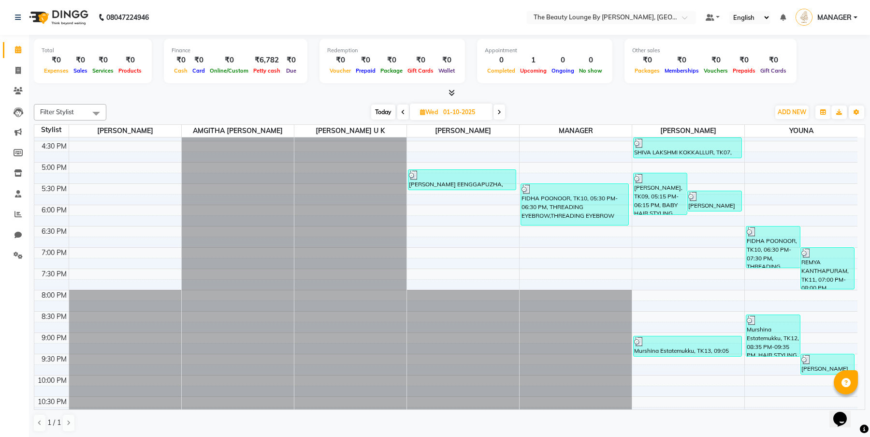
scroll to position [412, 0]
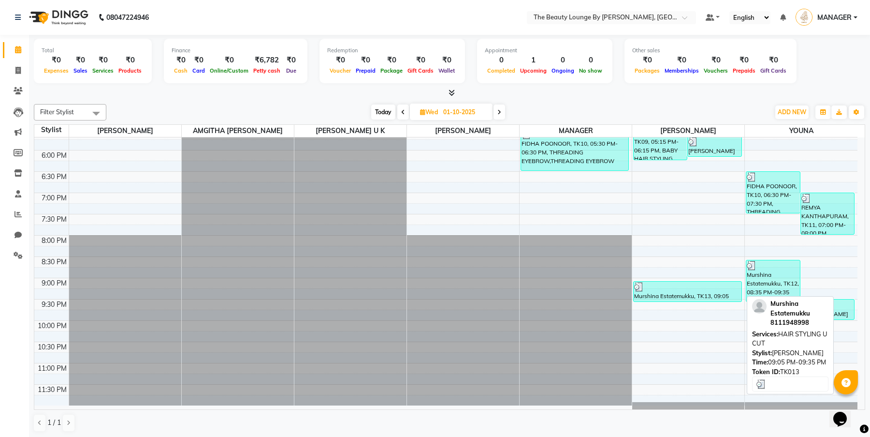
click at [691, 285] on div at bounding box center [687, 287] width 106 height 10
select select "3"
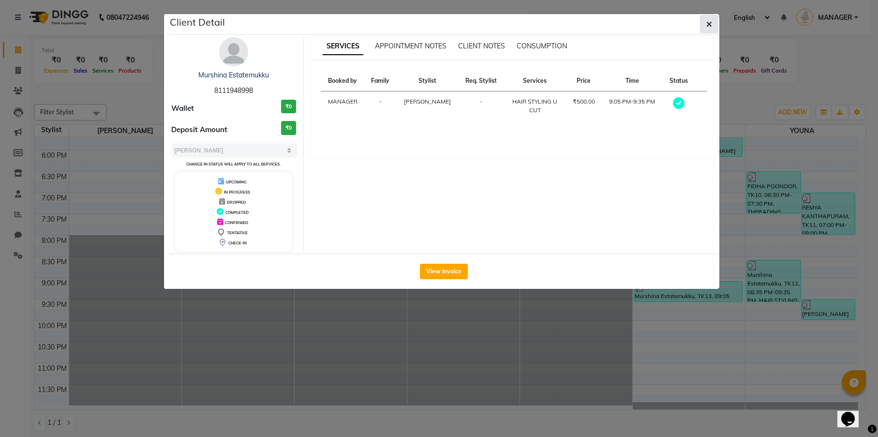
click at [707, 23] on icon "button" at bounding box center [709, 24] width 6 height 8
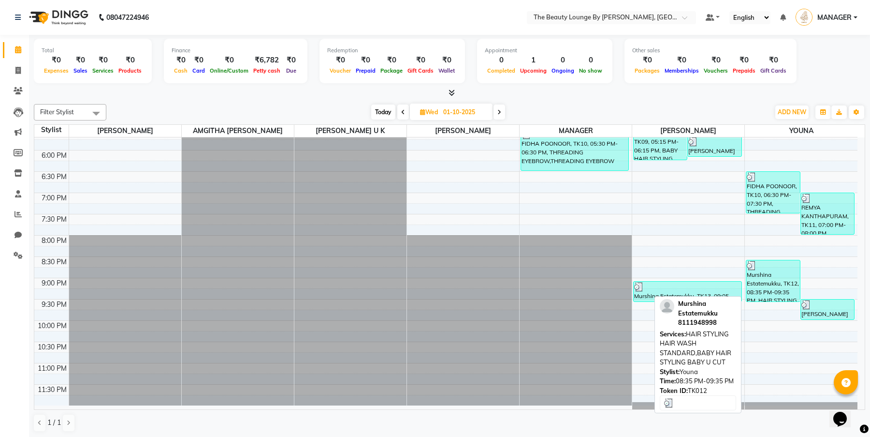
click at [779, 283] on div "Murshina Estatemukku, TK12, 08:35 PM-09:35 PM, HAIR STYLING HAIR WASH STANDARD,…" at bounding box center [773, 280] width 53 height 41
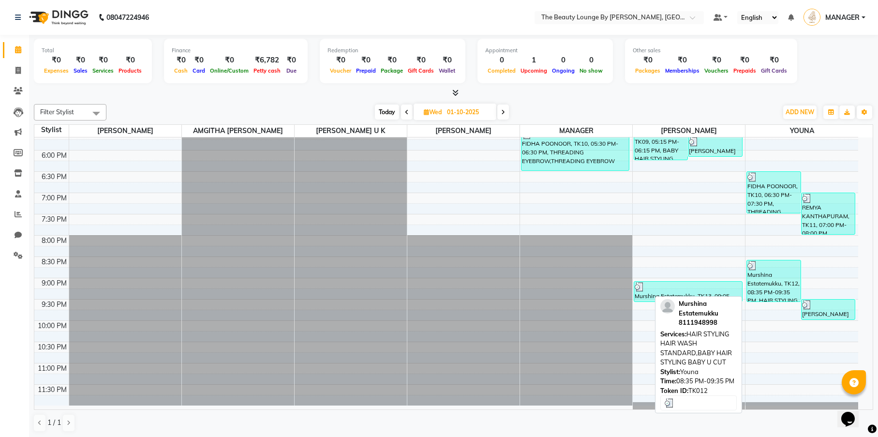
select select "3"
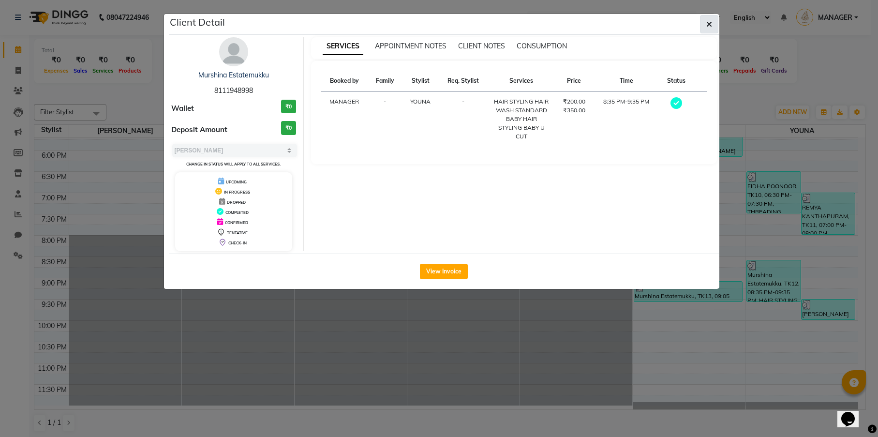
click at [712, 20] on button "button" at bounding box center [709, 24] width 18 height 18
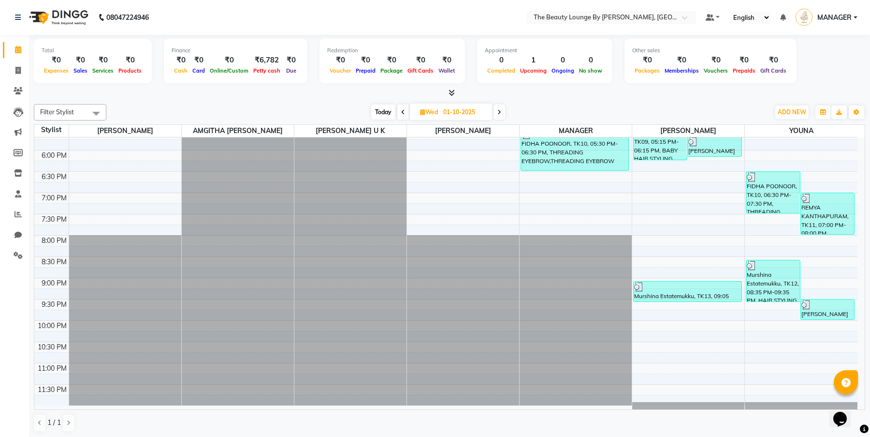
click at [499, 109] on icon at bounding box center [500, 112] width 4 height 6
type input "02-10-2025"
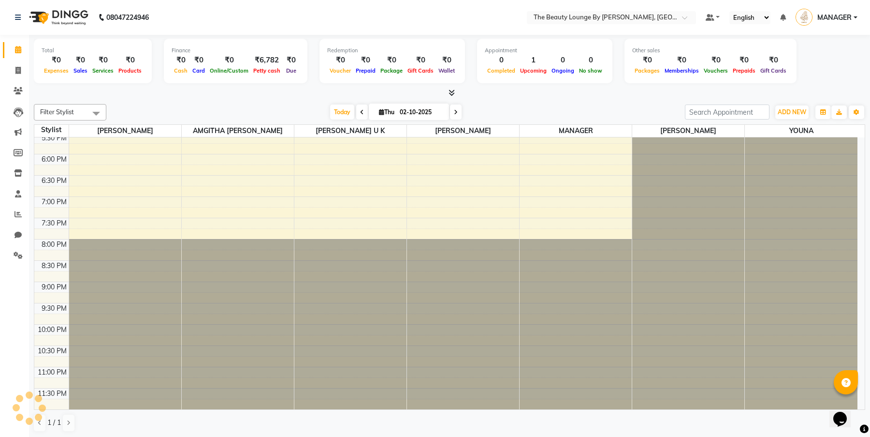
scroll to position [85, 0]
